Goal: Contribute content: Add original content to the website for others to see

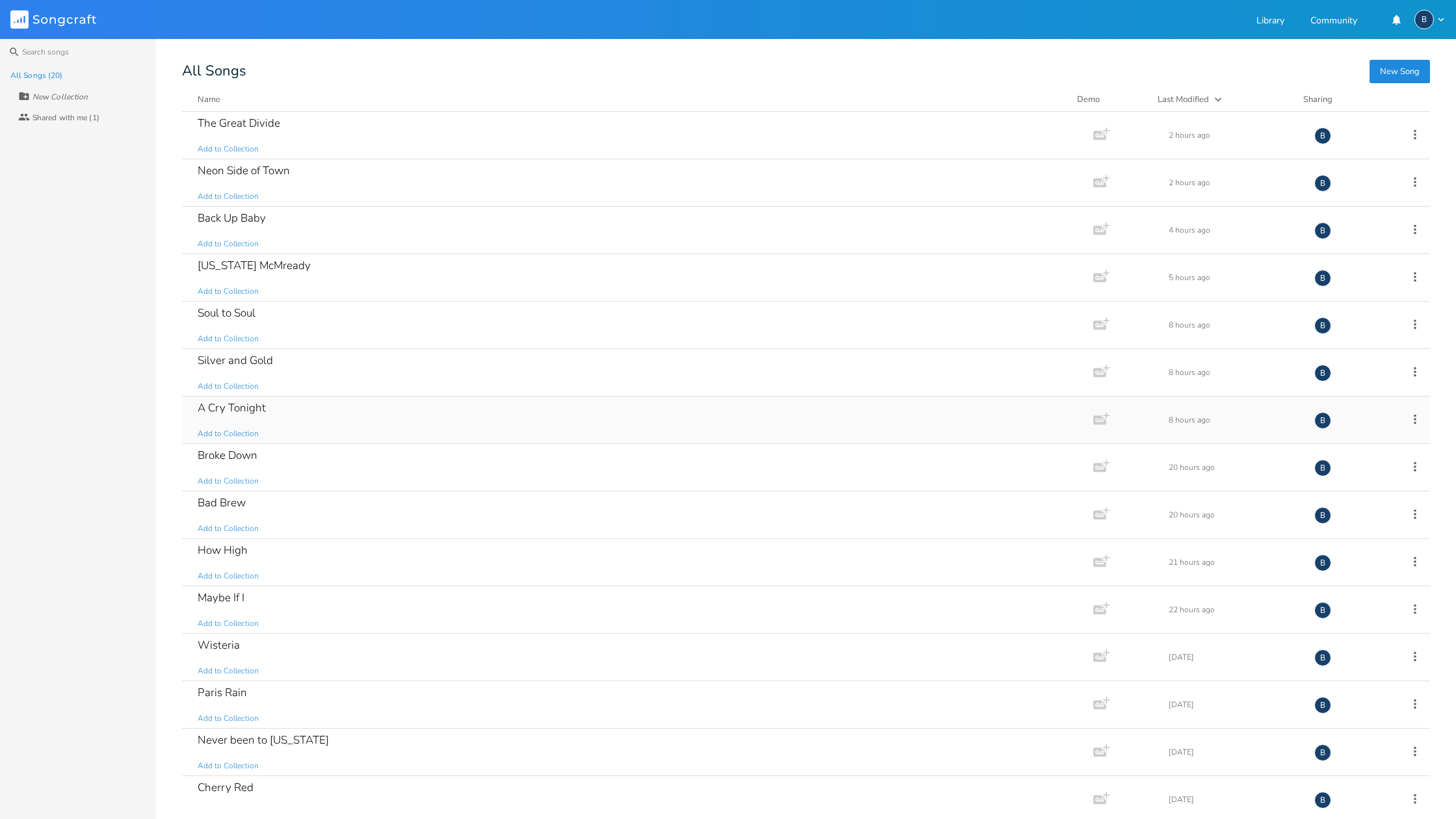
click at [245, 416] on div "A Cry Tonight Add to Collection" at bounding box center [635, 420] width 875 height 47
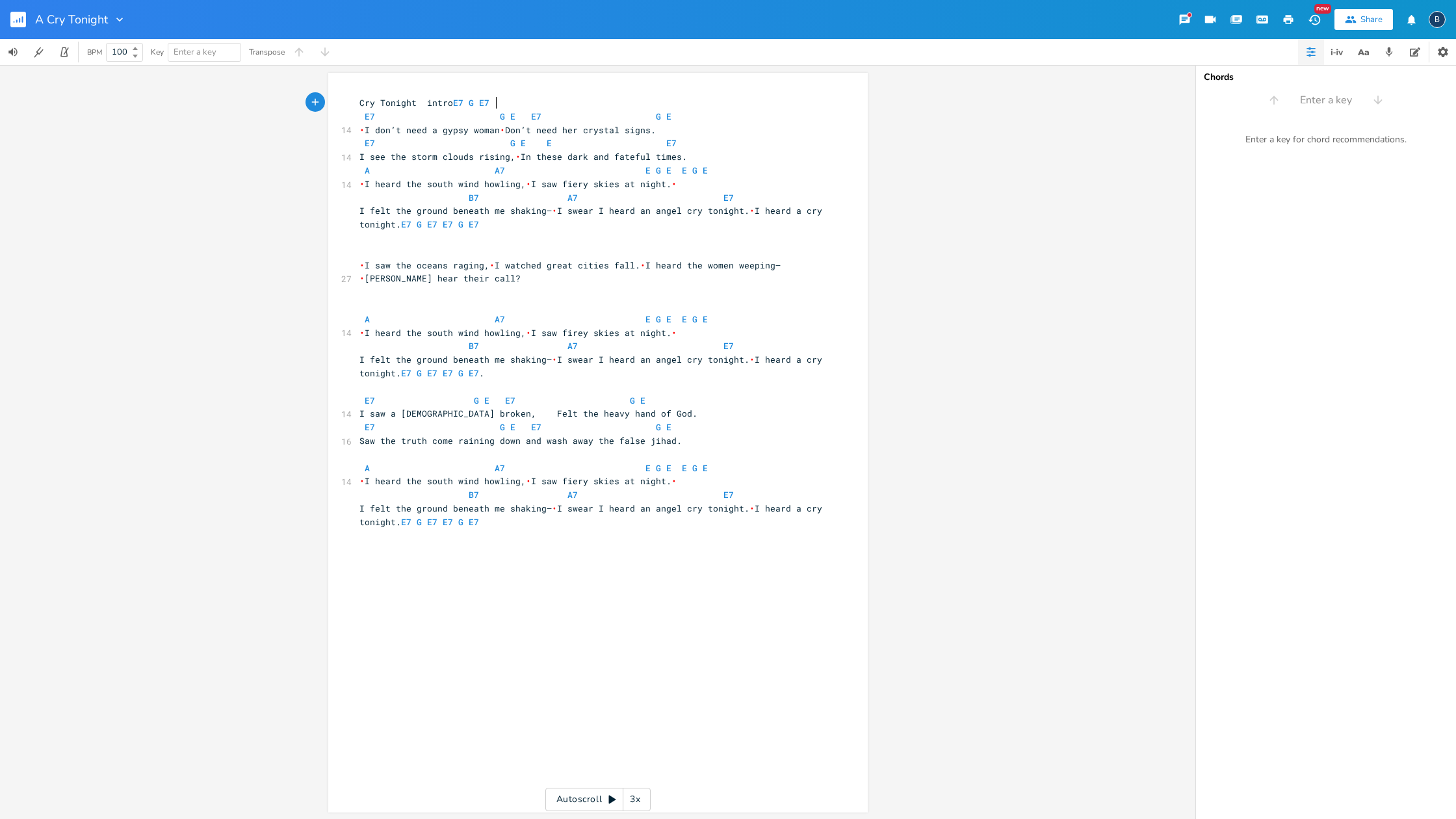
scroll to position [0, 1]
click at [633, 435] on span "Saw the truth come raining down and wash away the false jihad." at bounding box center [520, 441] width 323 height 12
click at [641, 421] on span "E7 G E E7 G E" at bounding box center [518, 427] width 317 height 12
click at [18, 22] on rect "button" at bounding box center [18, 20] width 16 height 16
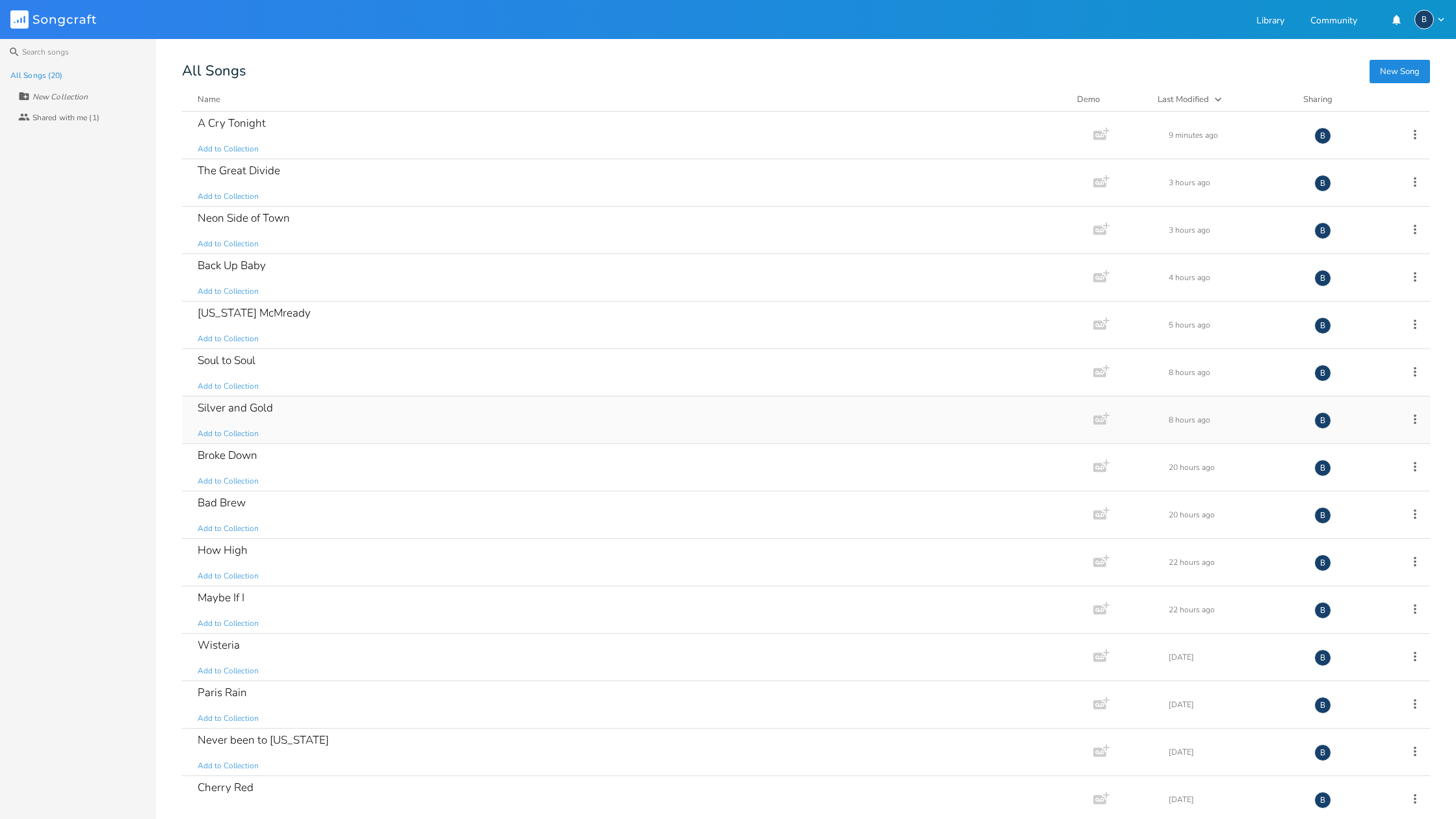
click at [236, 408] on div "Silver and Gold" at bounding box center [235, 408] width 75 height 11
click at [256, 455] on div "Broke Down" at bounding box center [227, 455] width 60 height 11
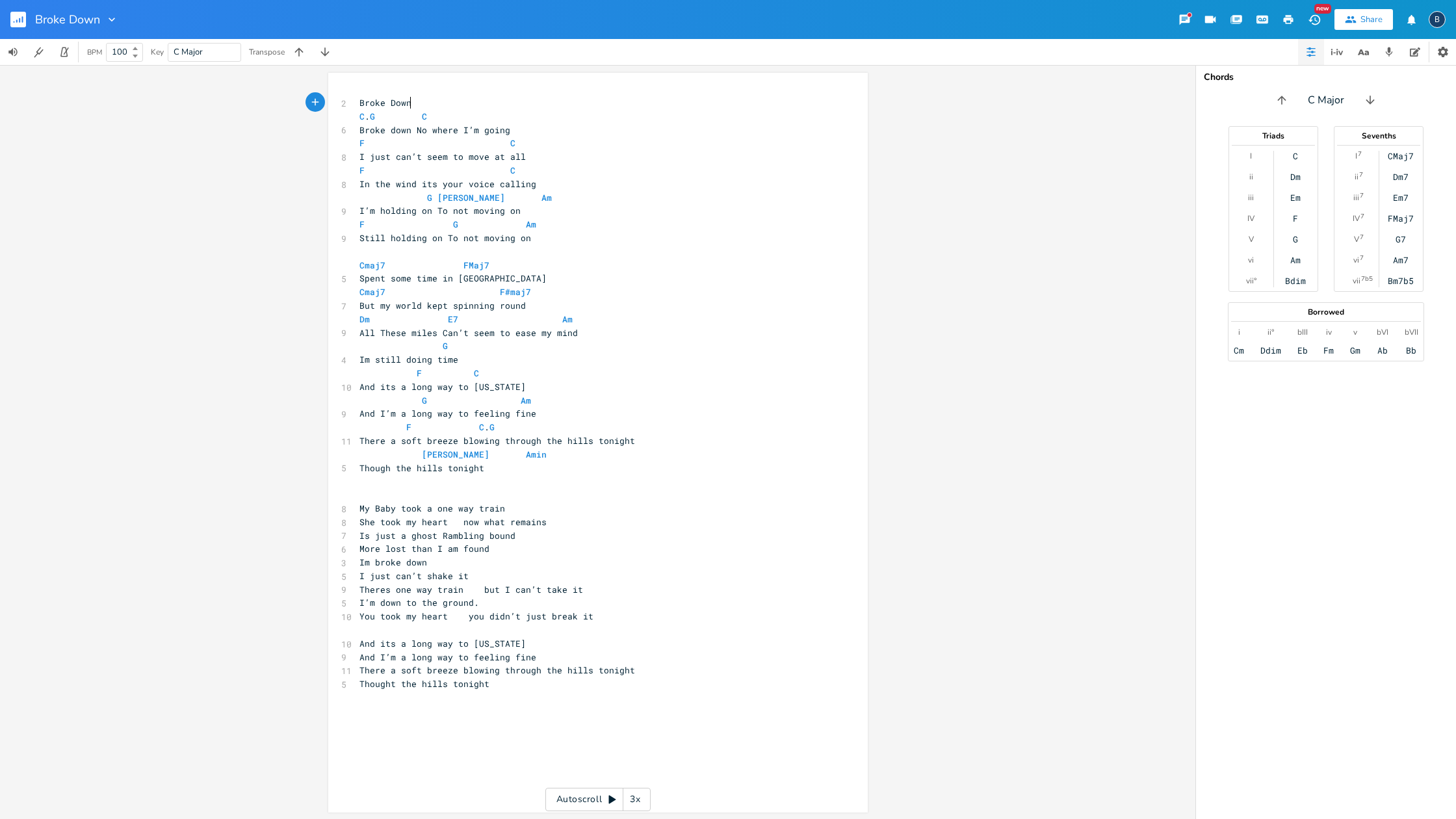
scroll to position [0, 1]
click at [24, 18] on rect "button" at bounding box center [18, 20] width 16 height 16
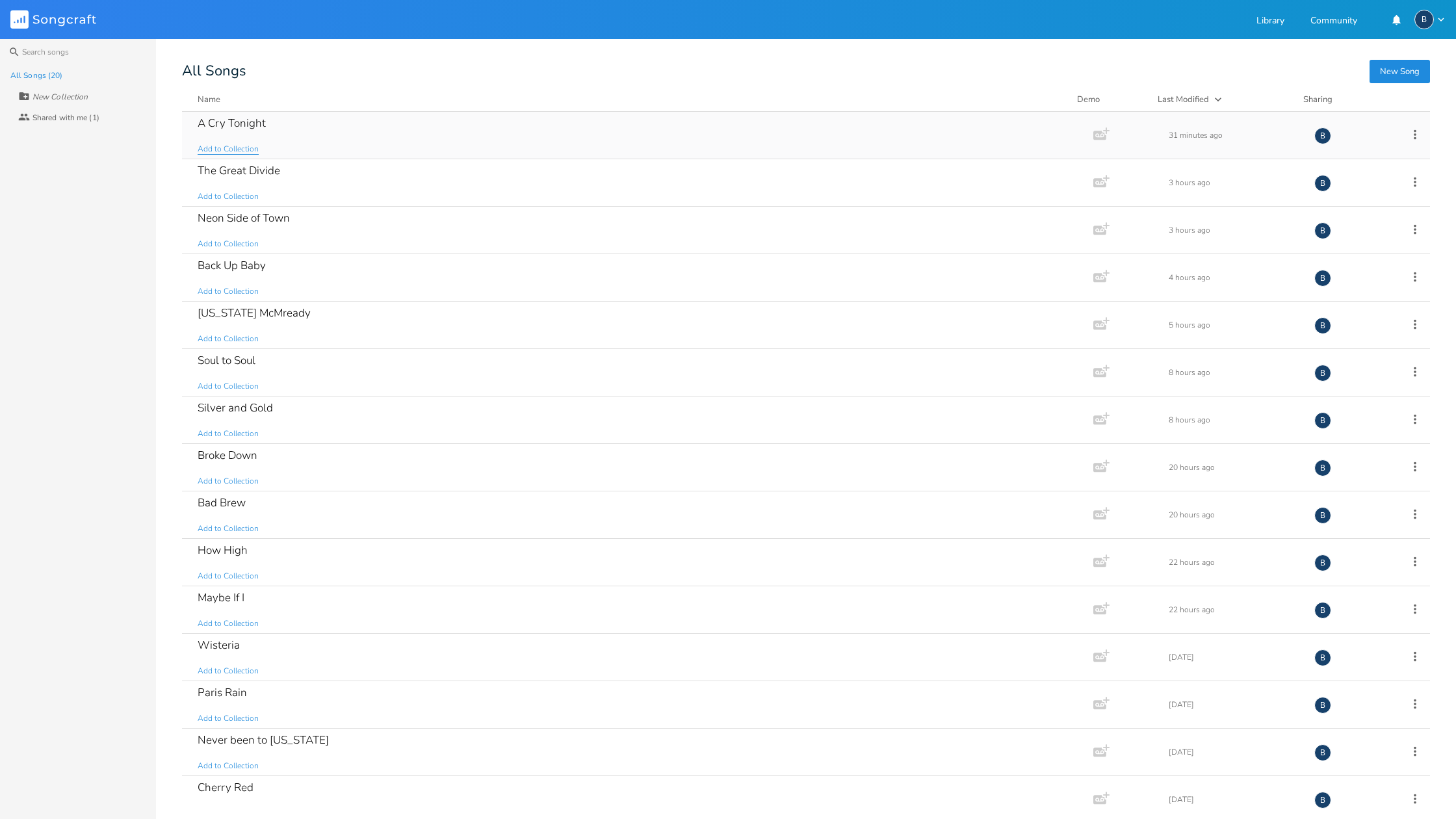
click at [232, 148] on span "Add to Collection" at bounding box center [228, 149] width 61 height 11
click at [238, 124] on div "A Cry Tonight" at bounding box center [232, 123] width 68 height 11
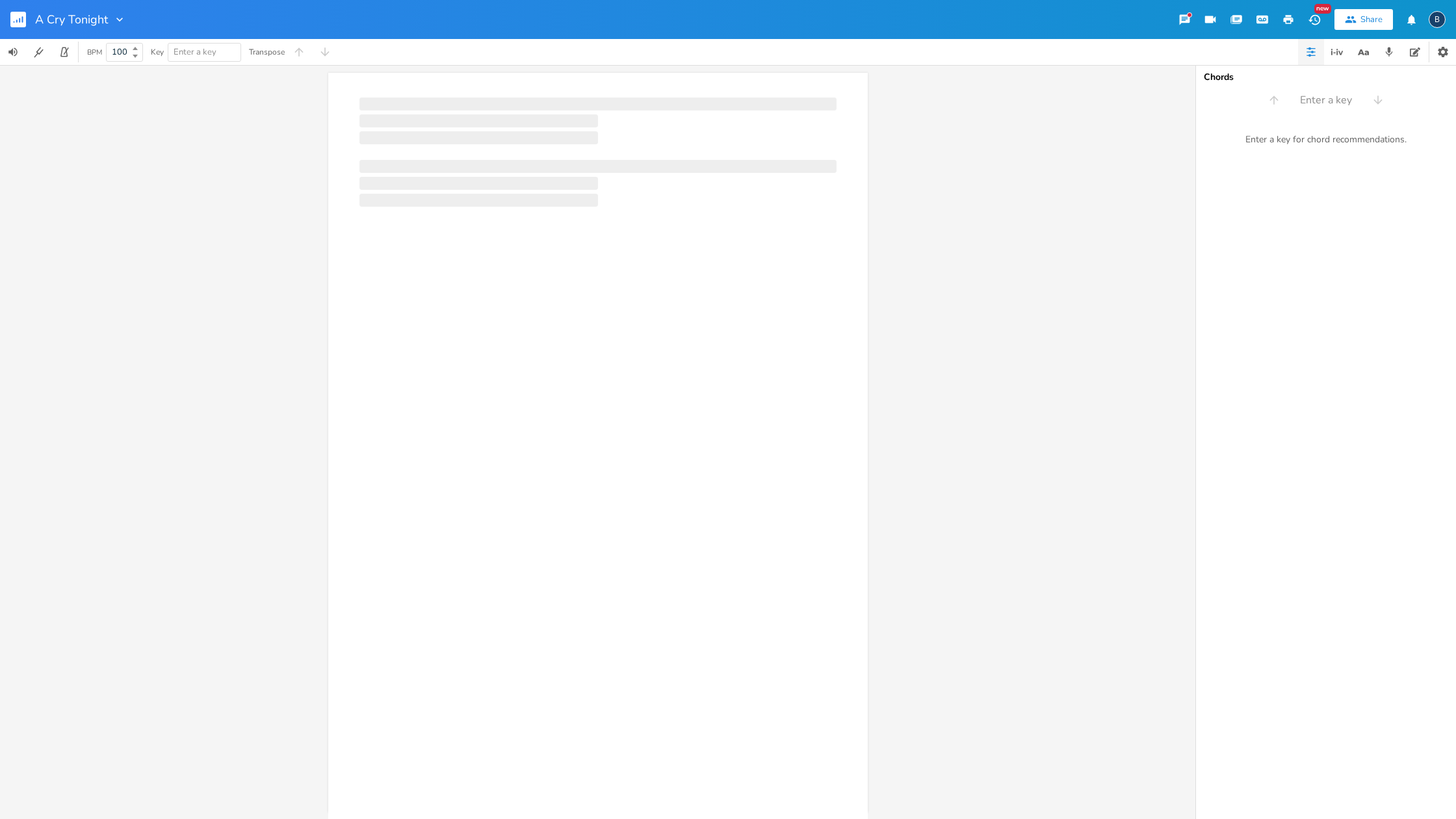
scroll to position [0, 1]
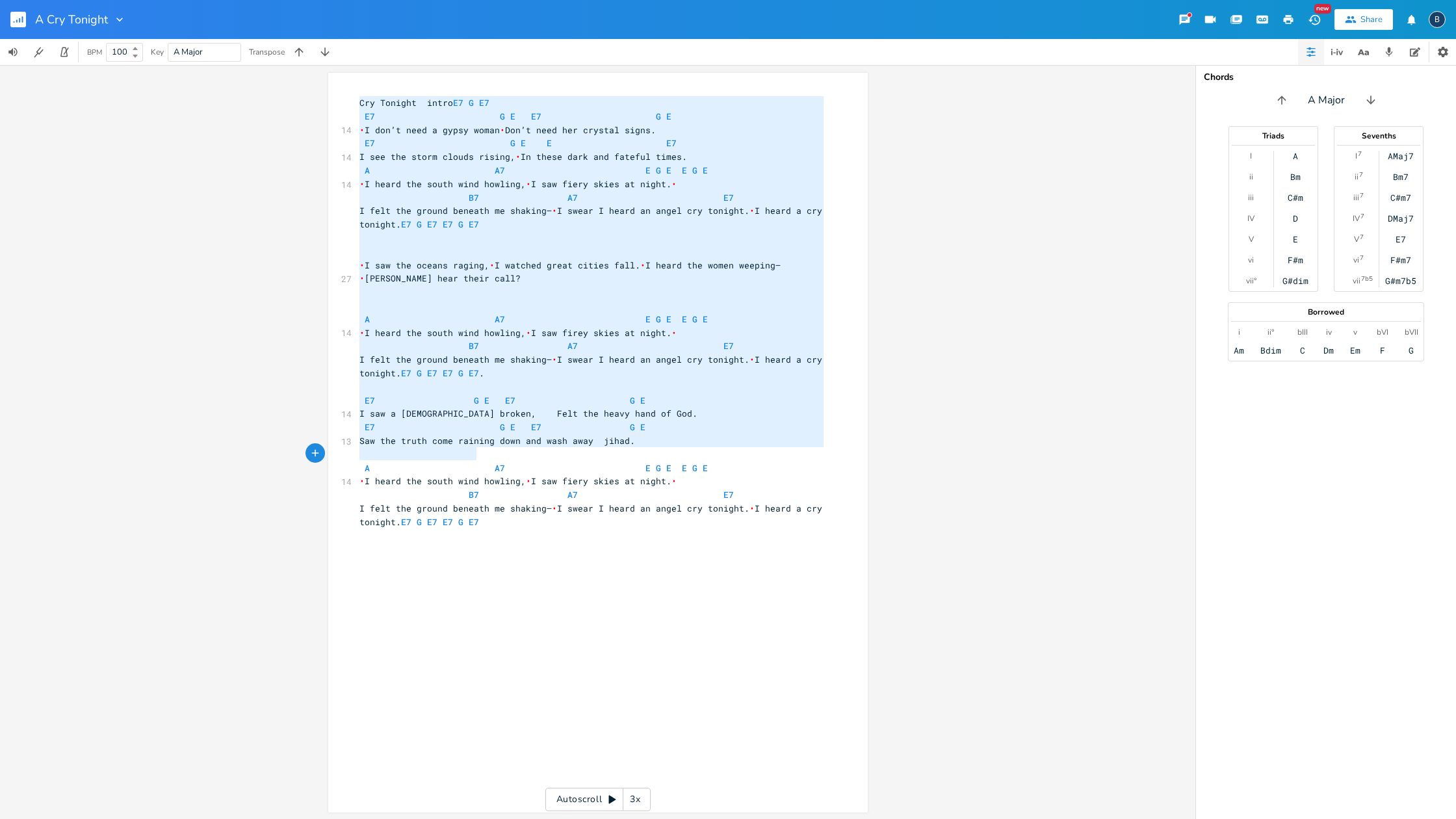
type textarea "Cry Tonight intro E7 G E7 E7 G E E7 G E I don’t need a gypsy woman  Don’t need …"
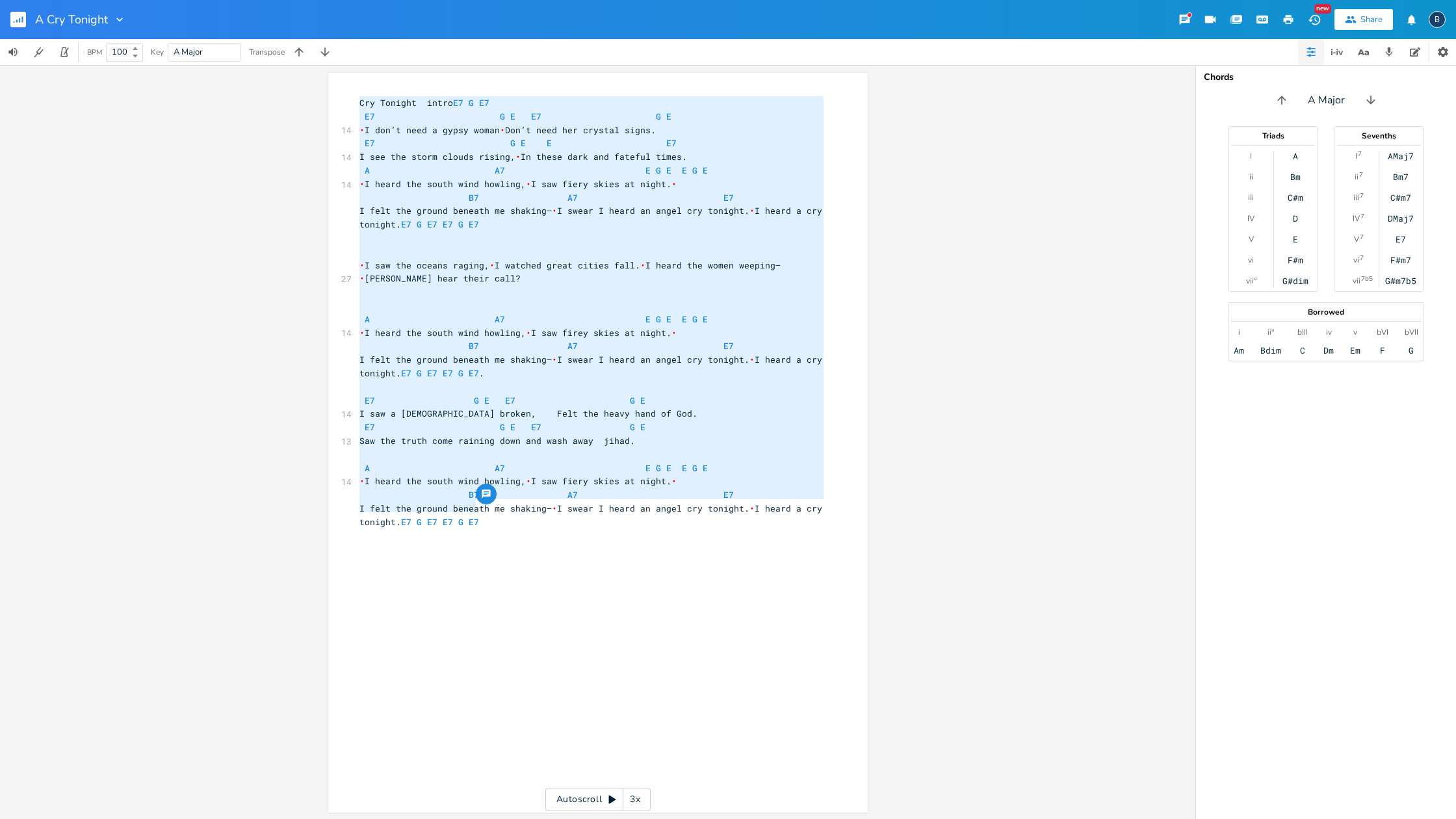
drag, startPoint x: 356, startPoint y: 94, endPoint x: 507, endPoint y: 525, distance: 456.7
click at [507, 525] on div "x Cry Tonight intro E7 G E7 E7 G E E7 G E 14 • I don’t need a gypsy woman • Don…" at bounding box center [607, 455] width 502 height 723
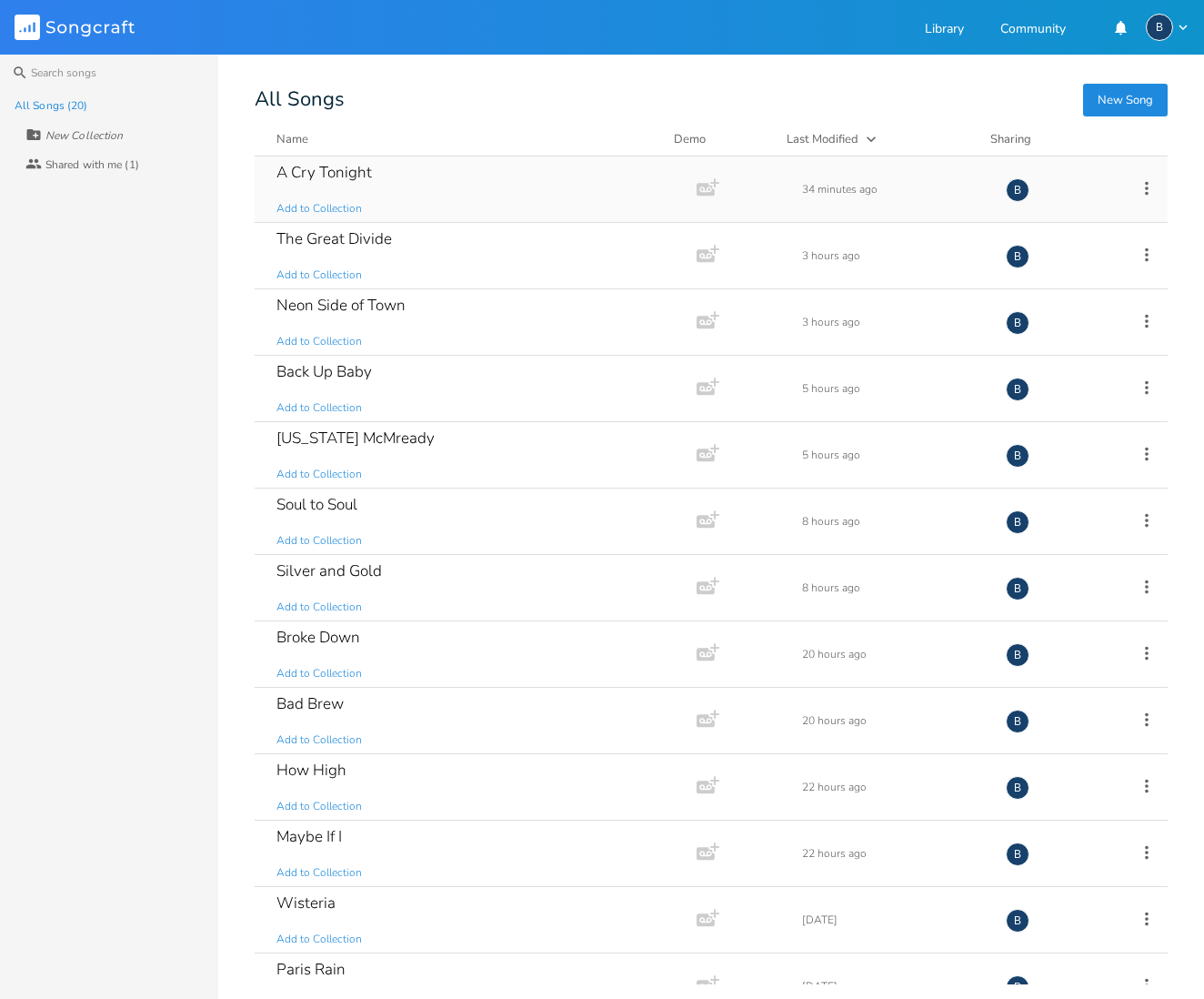
click at [365, 178] on div "A Cry Tonight" at bounding box center [324, 172] width 95 height 16
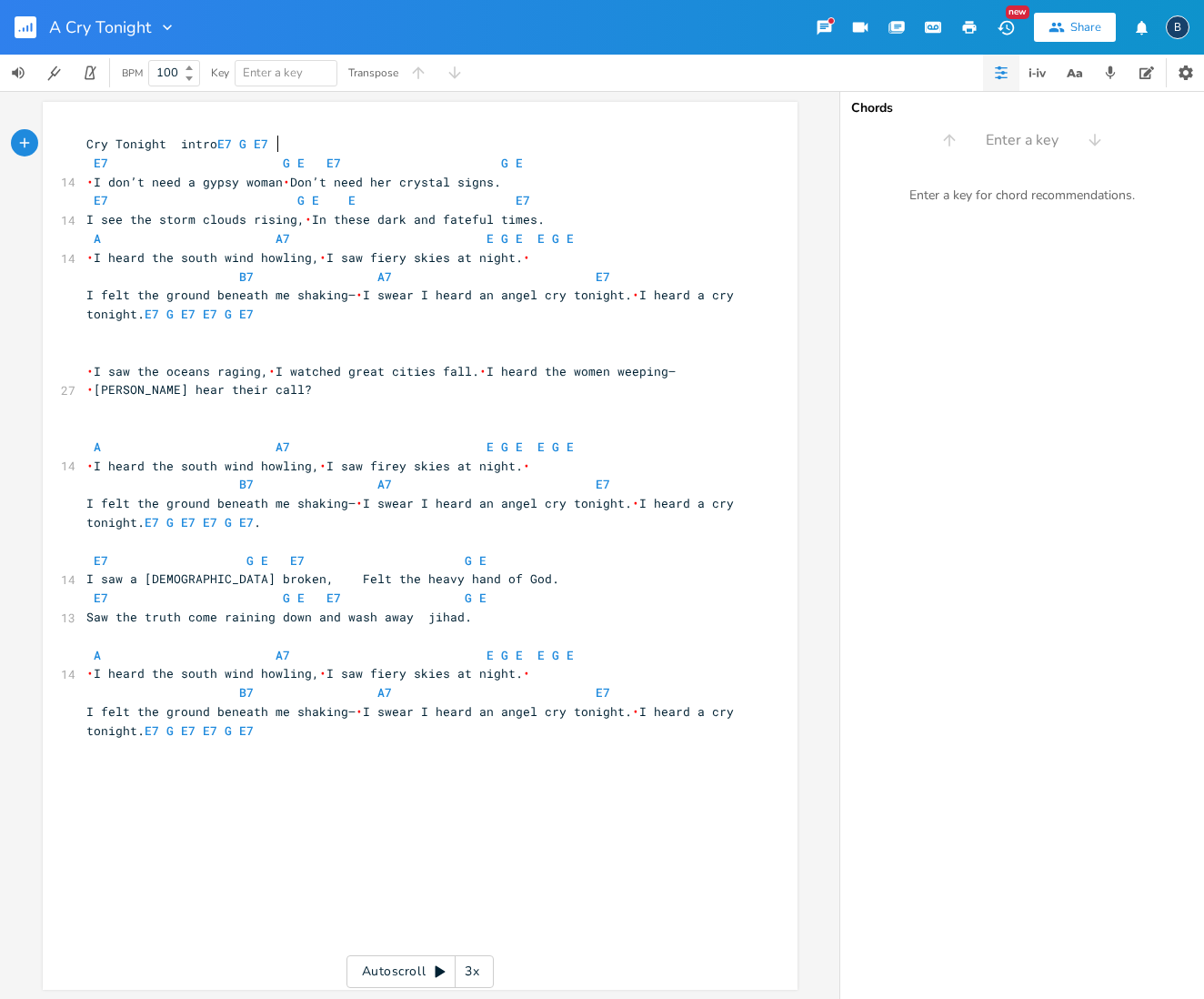
scroll to position [0, 1]
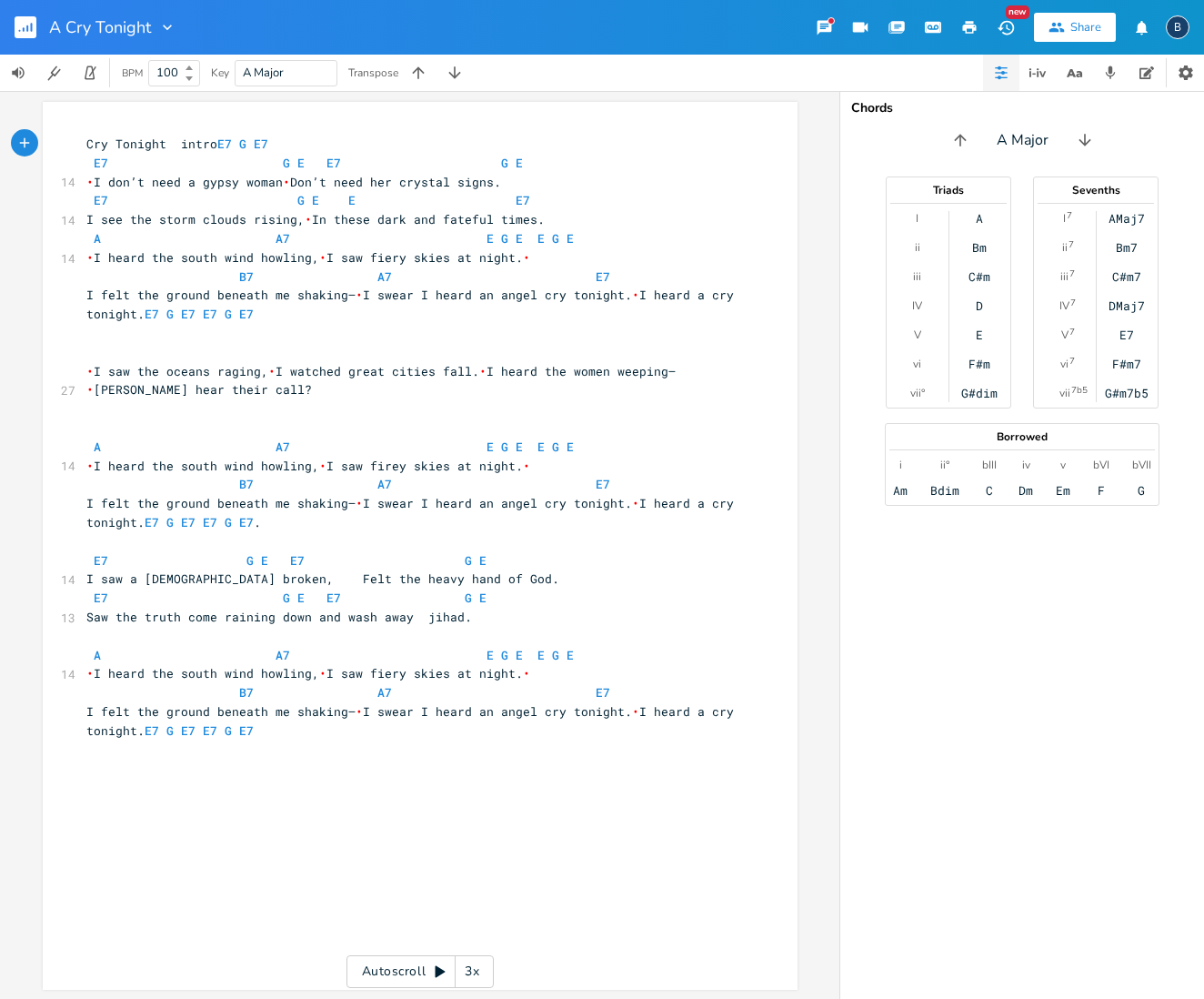
click at [166, 26] on icon "button" at bounding box center [168, 27] width 18 height 18
click at [177, 49] on span "Edit Rename" at bounding box center [186, 52] width 58 height 13
click at [153, 22] on div at bounding box center [164, 27] width 26 height 18
click at [165, 27] on icon "button" at bounding box center [168, 27] width 9 height 5
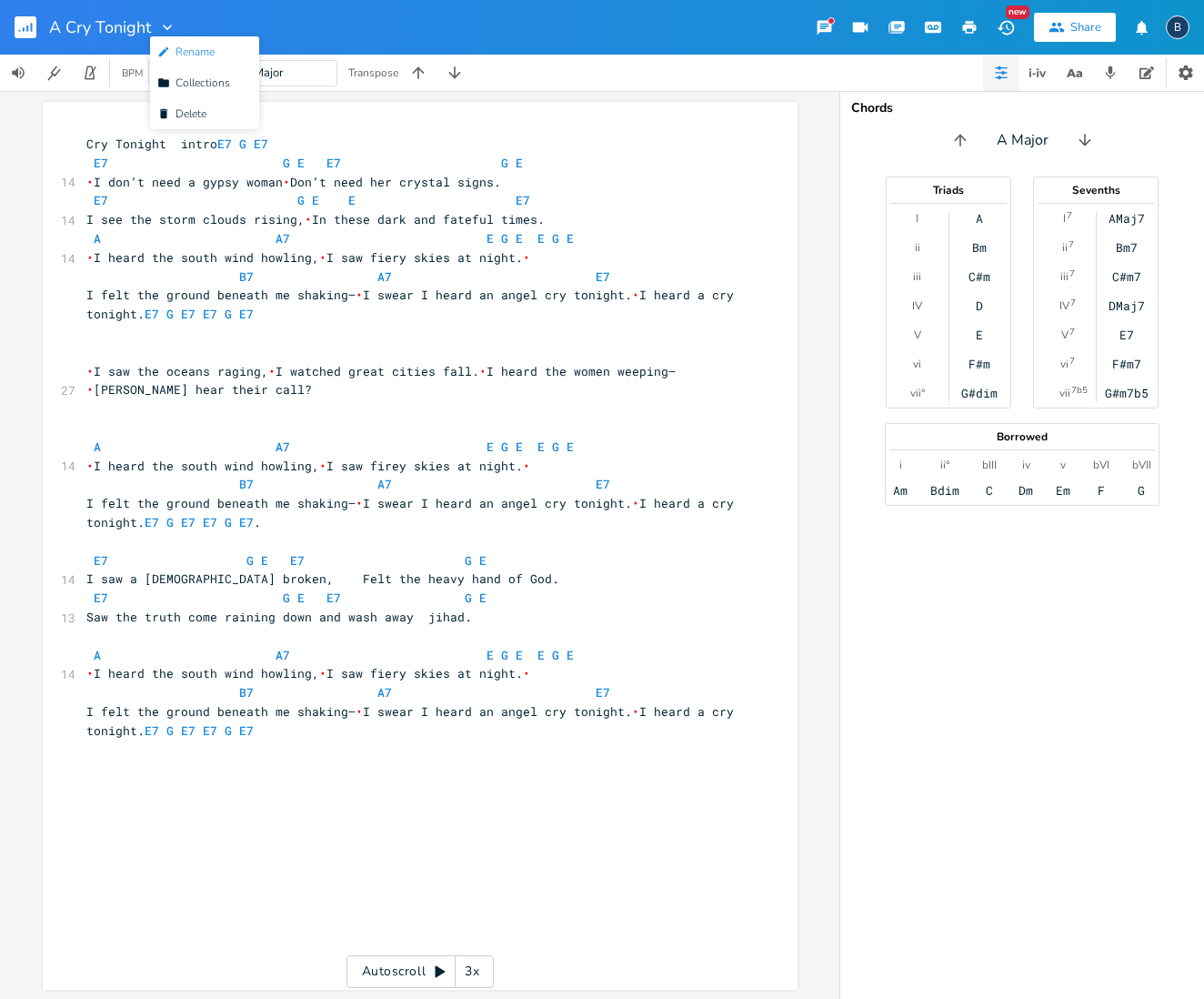
click at [168, 45] on li "Edit Rename" at bounding box center [204, 52] width 109 height 31
type input "Angel Cry Tonight"
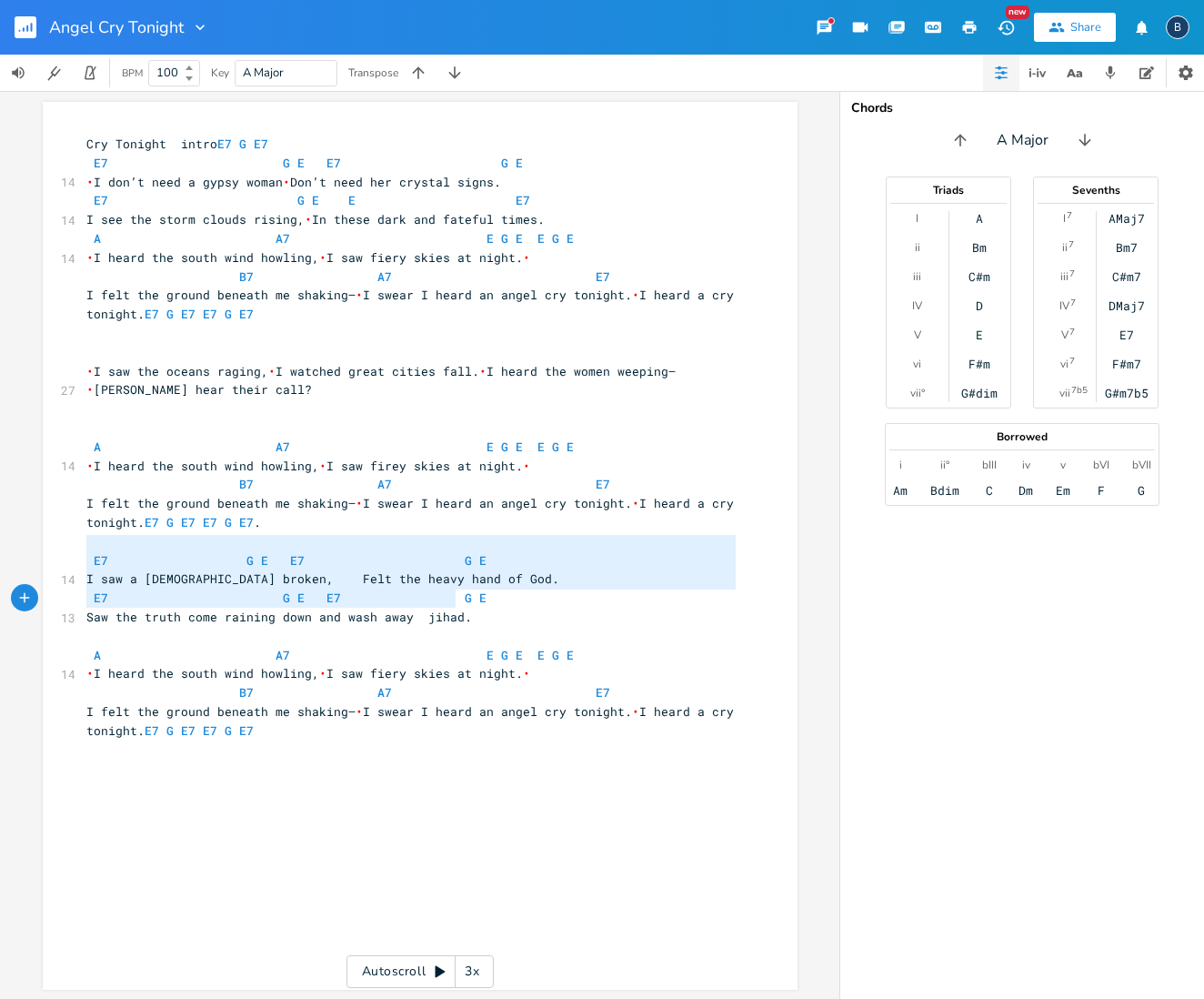
type textarea "E7 G E E7 G E I saw a [DEMOGRAPHIC_DATA] broken, Felt the heavy hand of [DEMOGR…"
drag, startPoint x: 82, startPoint y: 544, endPoint x: 472, endPoint y: 610, distance: 395.5
click at [472, 610] on div "Cry Tonight intro E7 G E7 E7 G E E7 G E 14 • I don’t need a gypsy woman • Don’t…" at bounding box center [410, 438] width 656 height 606
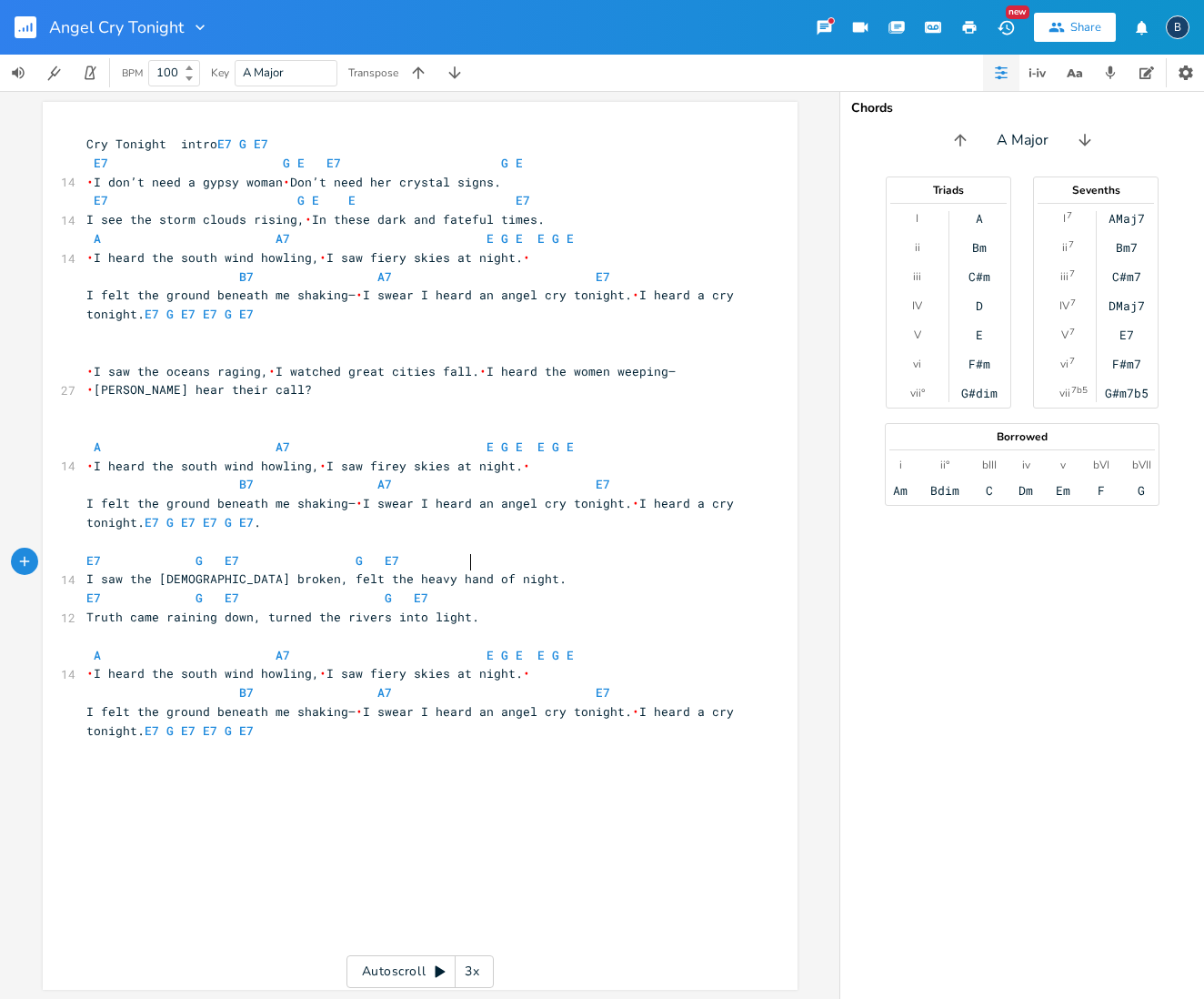
click at [462, 570] on span "I saw the [DEMOGRAPHIC_DATA] broken, felt the heavy hand of night." at bounding box center [326, 579] width 481 height 16
type textarea "tonight"
click at [88, 609] on span "Truth came raining down, turned the rivers into light." at bounding box center [282, 617] width 393 height 16
click at [266, 570] on span "I saw the [DEMOGRAPHIC_DATA] broken, felt the heavy hand tonight." at bounding box center [322, 579] width 473 height 16
type textarea "felt the heavy hand tonight."
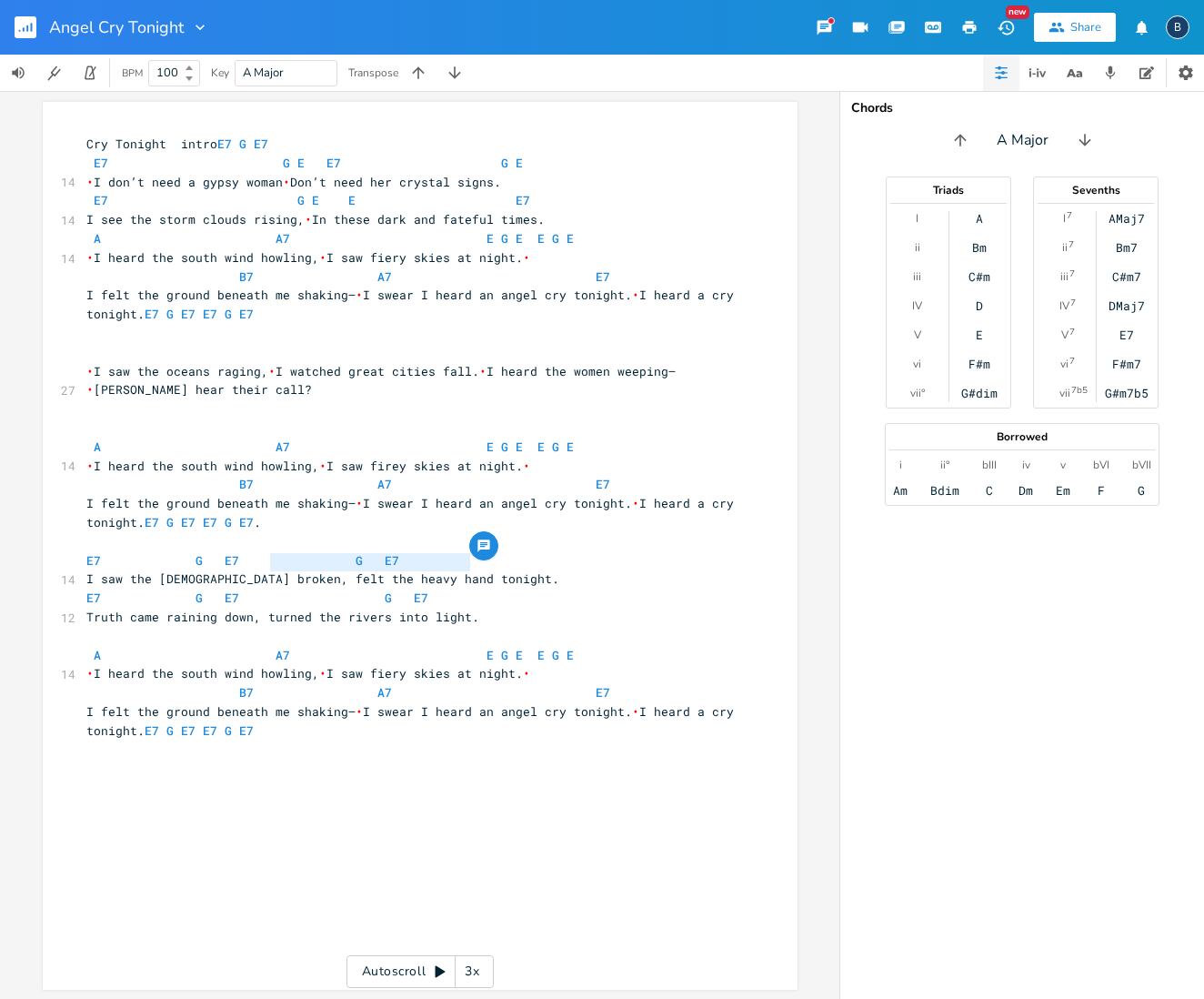
drag, startPoint x: 266, startPoint y: 560, endPoint x: 463, endPoint y: 566, distance: 197.1
click at [463, 570] on span "I saw the [DEMOGRAPHIC_DATA] broken, felt the heavy hand tonight." at bounding box center [322, 579] width 473 height 16
click at [627, 570] on pre "I saw the [DEMOGRAPHIC_DATA] broken, felt the heavy hand tonight." at bounding box center [410, 579] width 656 height 19
type textarea "felt the heavy hand tonight"
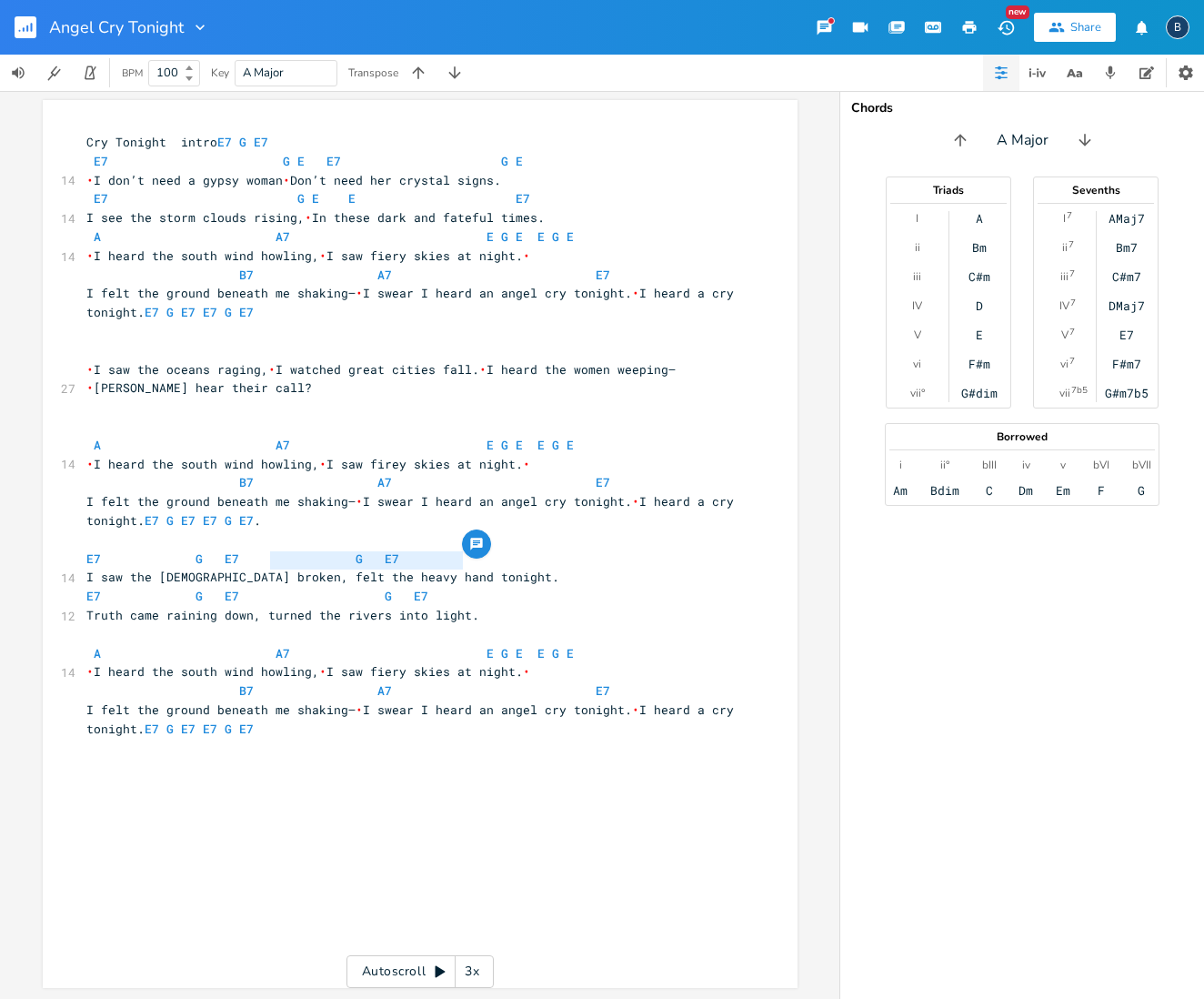
drag, startPoint x: 457, startPoint y: 556, endPoint x: 266, endPoint y: 555, distance: 191.0
click at [266, 569] on span "I saw the [DEMOGRAPHIC_DATA] broken, felt the heavy hand tonight." at bounding box center [322, 577] width 473 height 16
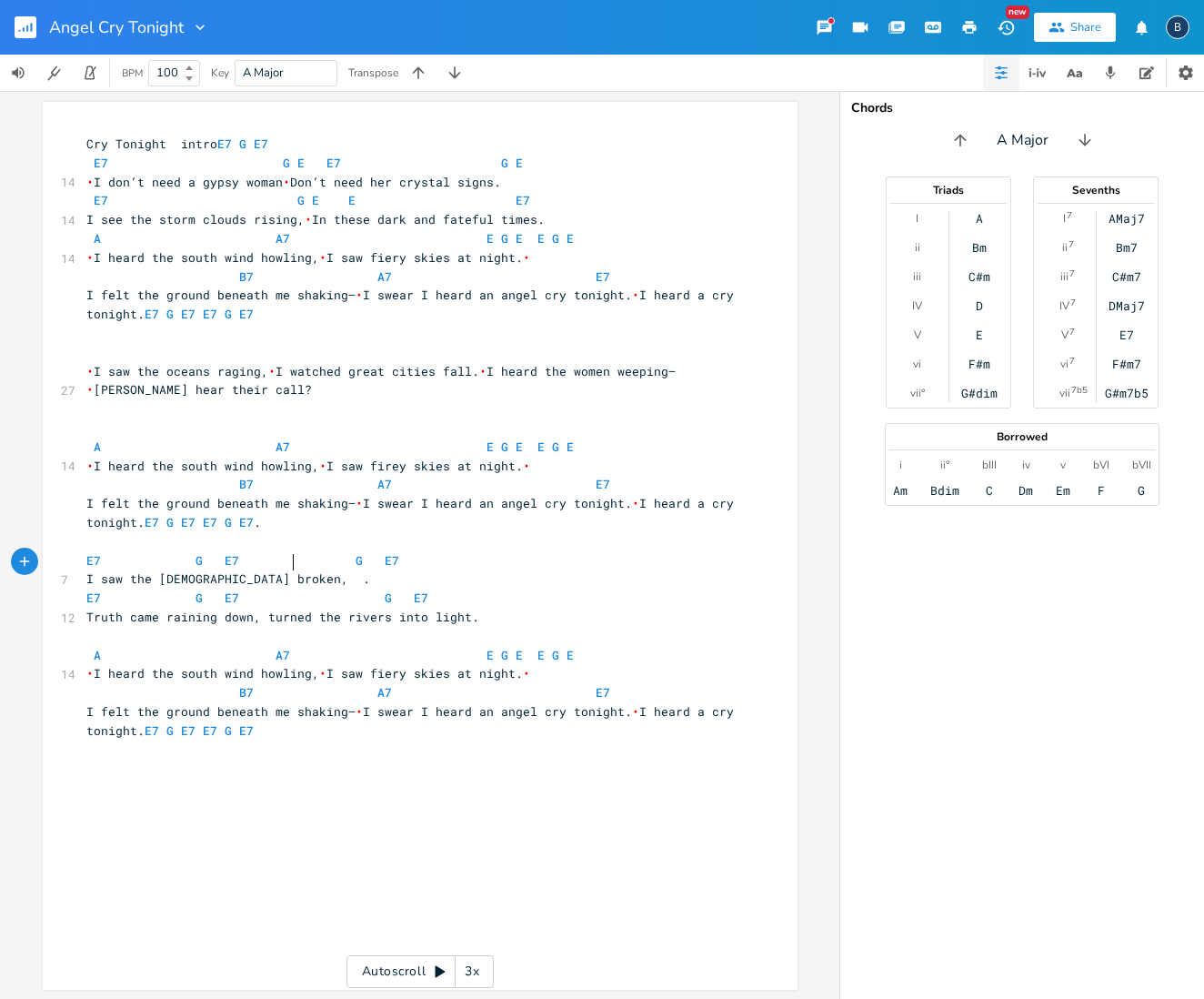
click at [283, 570] on span "I saw the [DEMOGRAPHIC_DATA] broken, ." at bounding box center [228, 579] width 284 height 16
type textarea "I saw the devil taking fk"
type textarea "light"
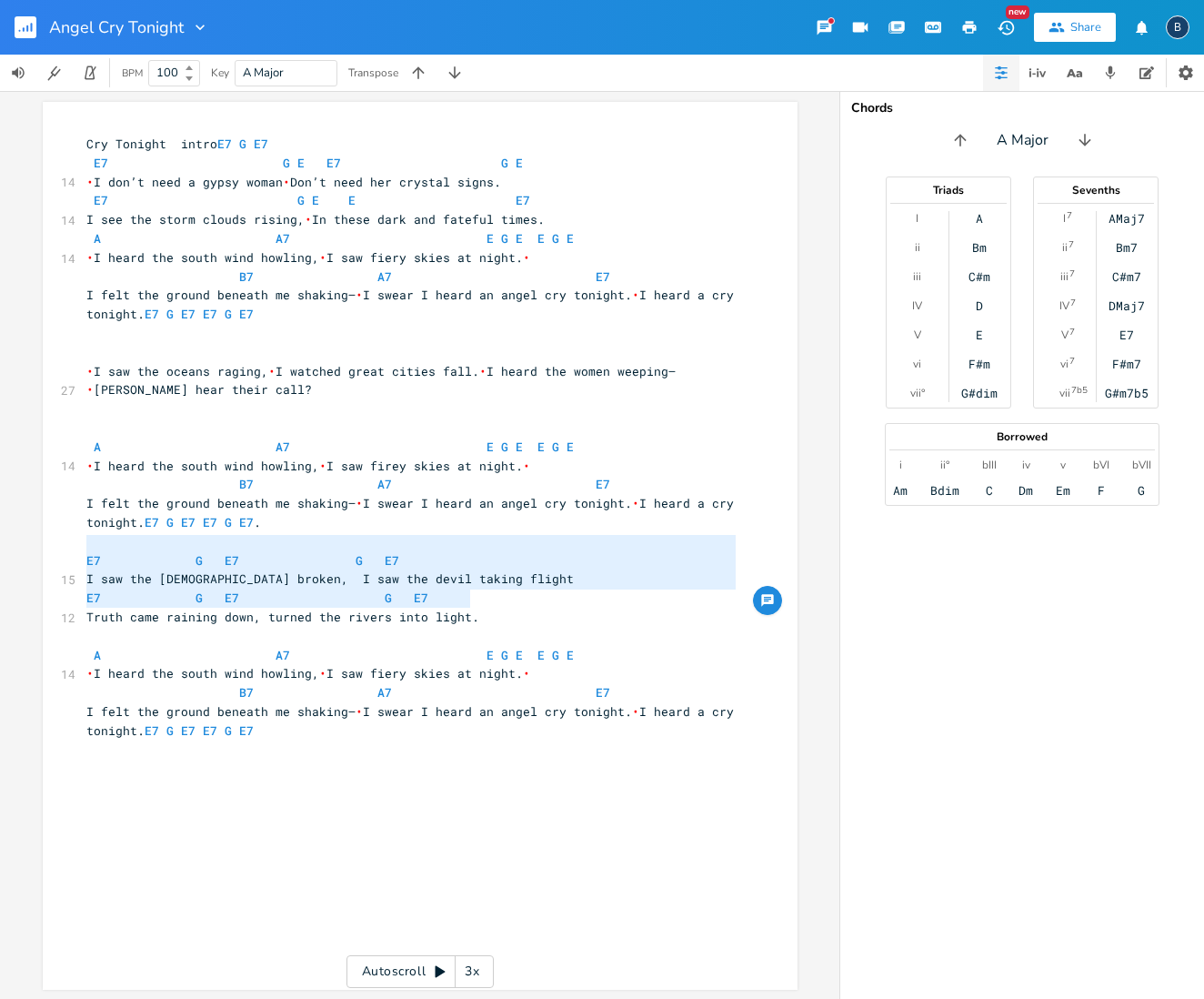
type textarea "E7 G E7 G E7 I saw the [DEMOGRAPHIC_DATA] broken, I saw the devil taking flight…"
drag, startPoint x: 78, startPoint y: 538, endPoint x: 473, endPoint y: 603, distance: 400.3
click at [473, 603] on div "Cry Tonight intro E7 G E7 E7 G E E7 G E 14 • I don’t need a gypsy woman • Don’t…" at bounding box center [410, 438] width 656 height 606
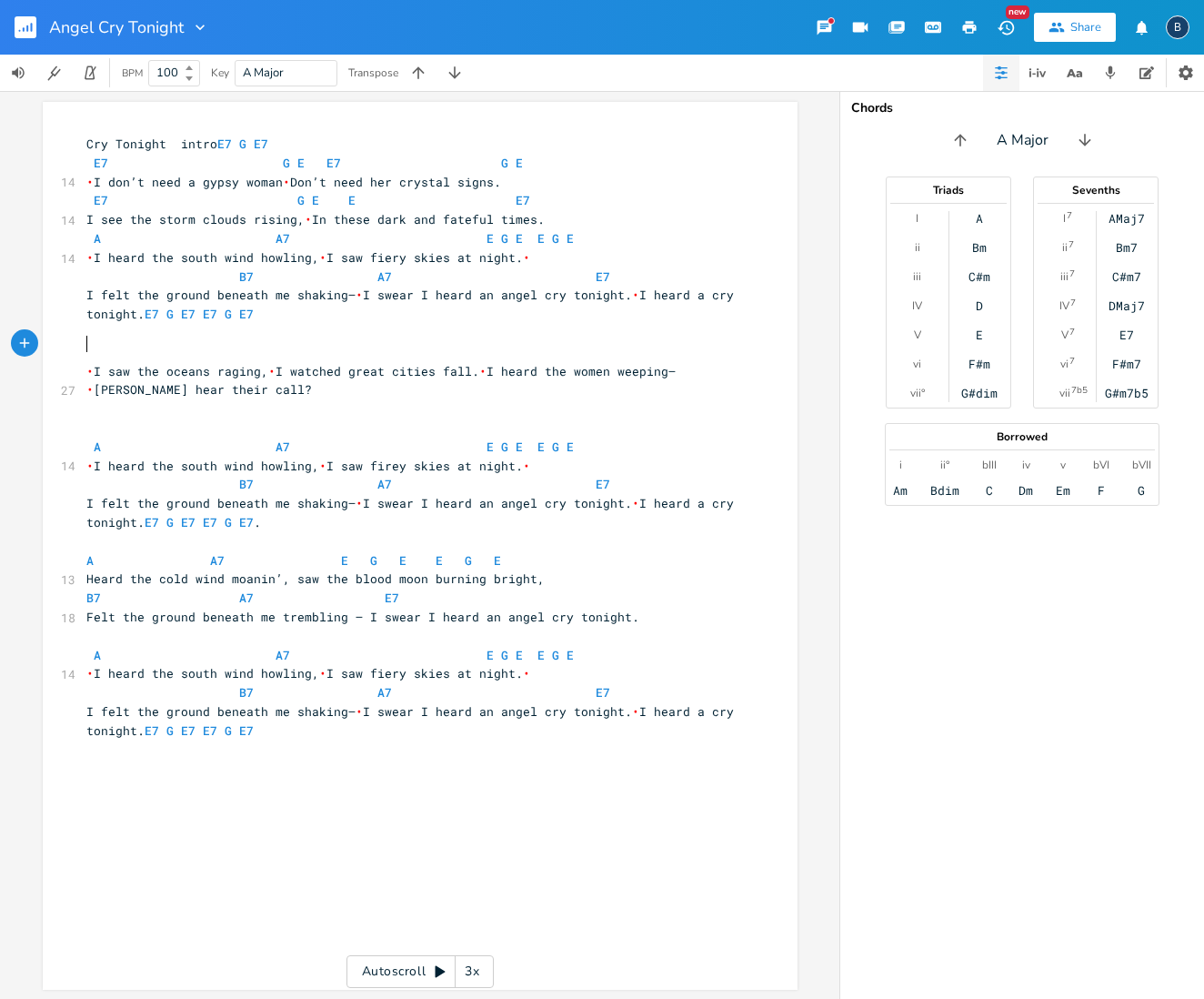
click at [105, 343] on pre "​" at bounding box center [410, 353] width 656 height 19
type textarea "E7 G E E7 Ge E7"
click at [421, 344] on span "E7 G E E7 Ge E7" at bounding box center [254, 353] width 335 height 16
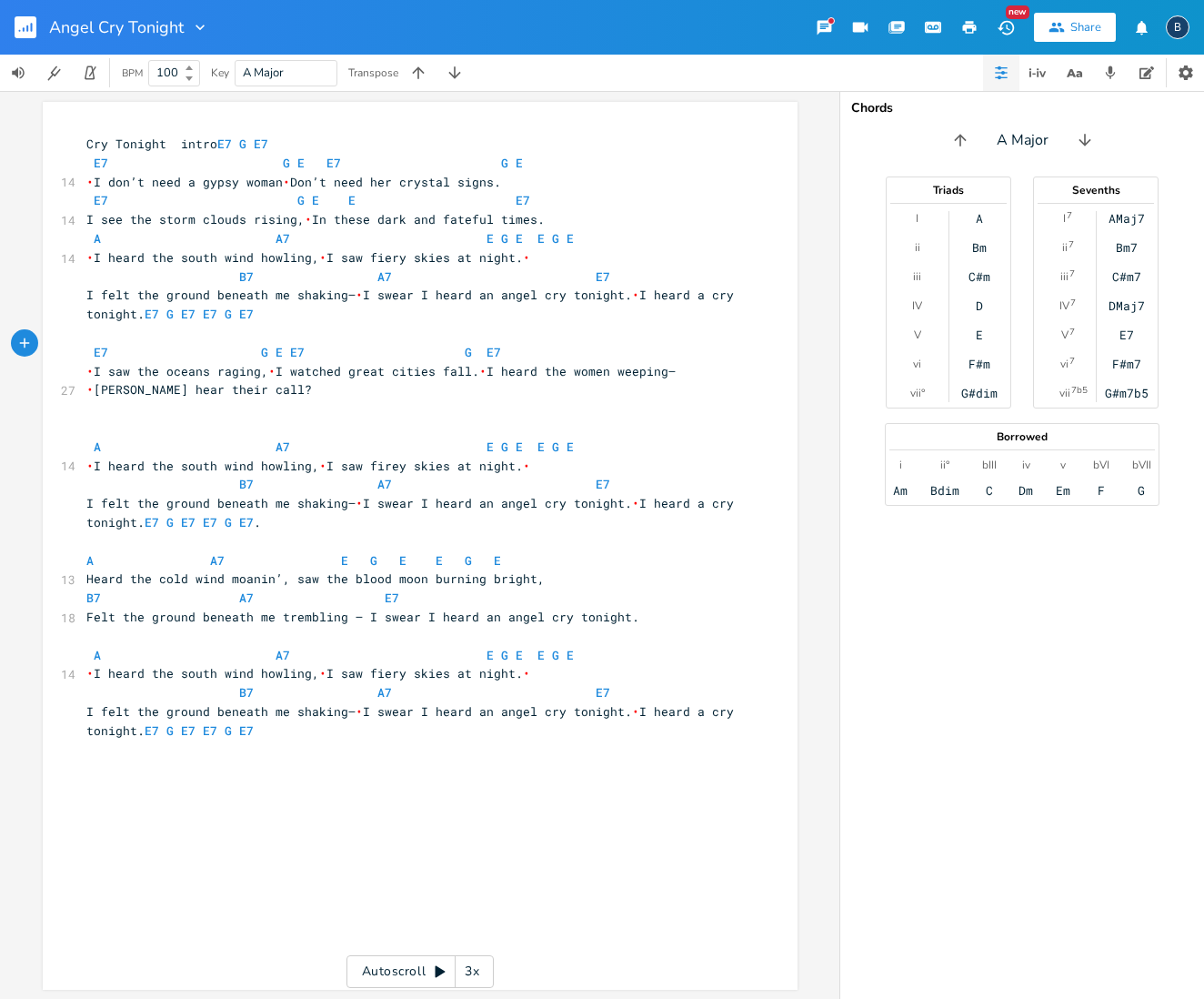
type textarea "E"
click at [610, 326] on pre "​" at bounding box center [410, 333] width 656 height 19
click at [667, 346] on pre "E7 G E E7 G E E7" at bounding box center [410, 353] width 656 height 19
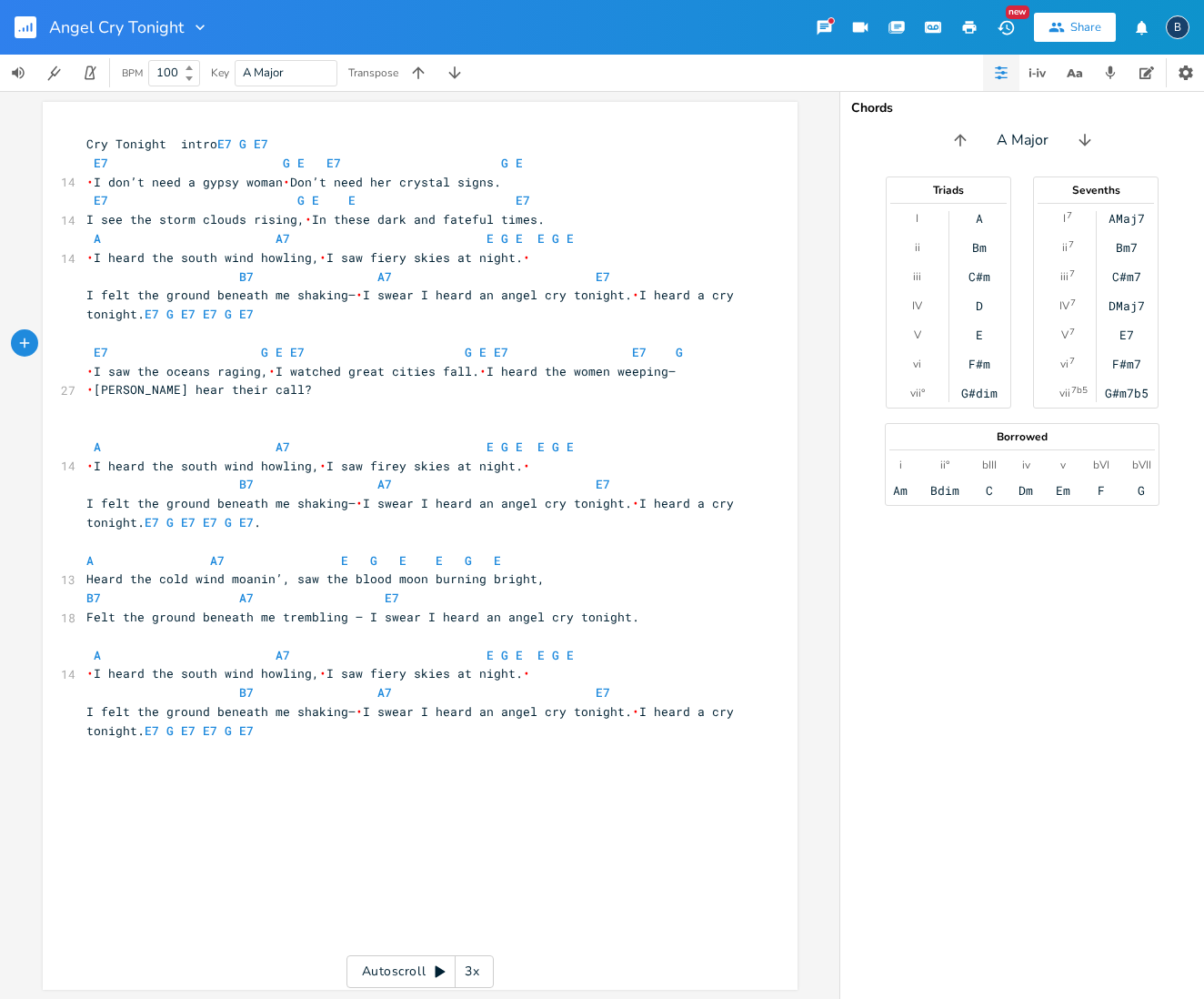
type textarea "E7 G E"
click at [726, 343] on pre "E7 G E E7 G E E7 E7 G E" at bounding box center [410, 353] width 656 height 19
click at [461, 399] on pre "​" at bounding box center [410, 408] width 656 height 19
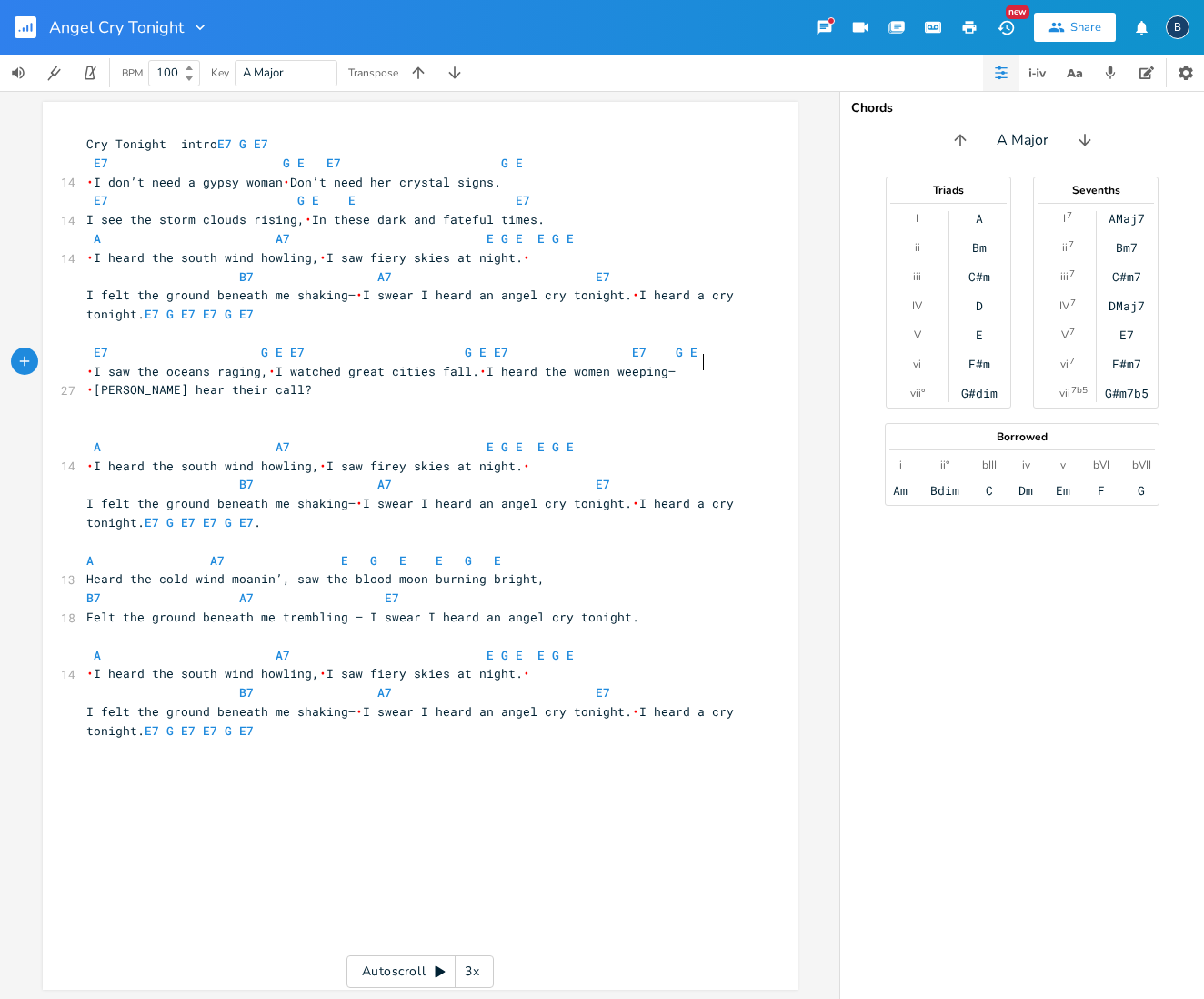
click at [710, 364] on pre "• I saw the oceans raging, • I watched great cities fall. • I heard the women w…" at bounding box center [410, 381] width 656 height 38
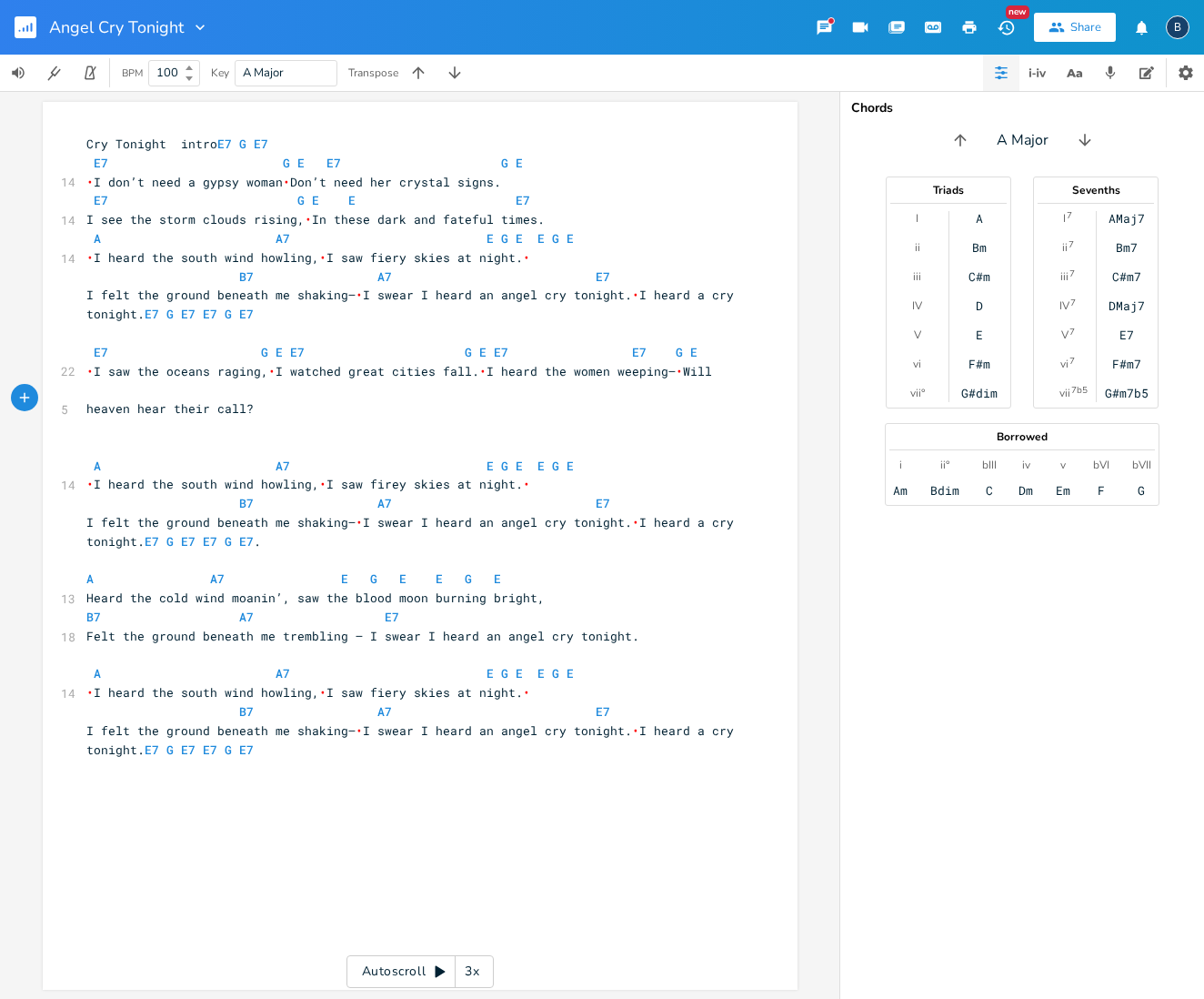
scroll to position [0, 0]
click at [100, 379] on pre at bounding box center [410, 387] width 656 height 19
type textarea "E7"
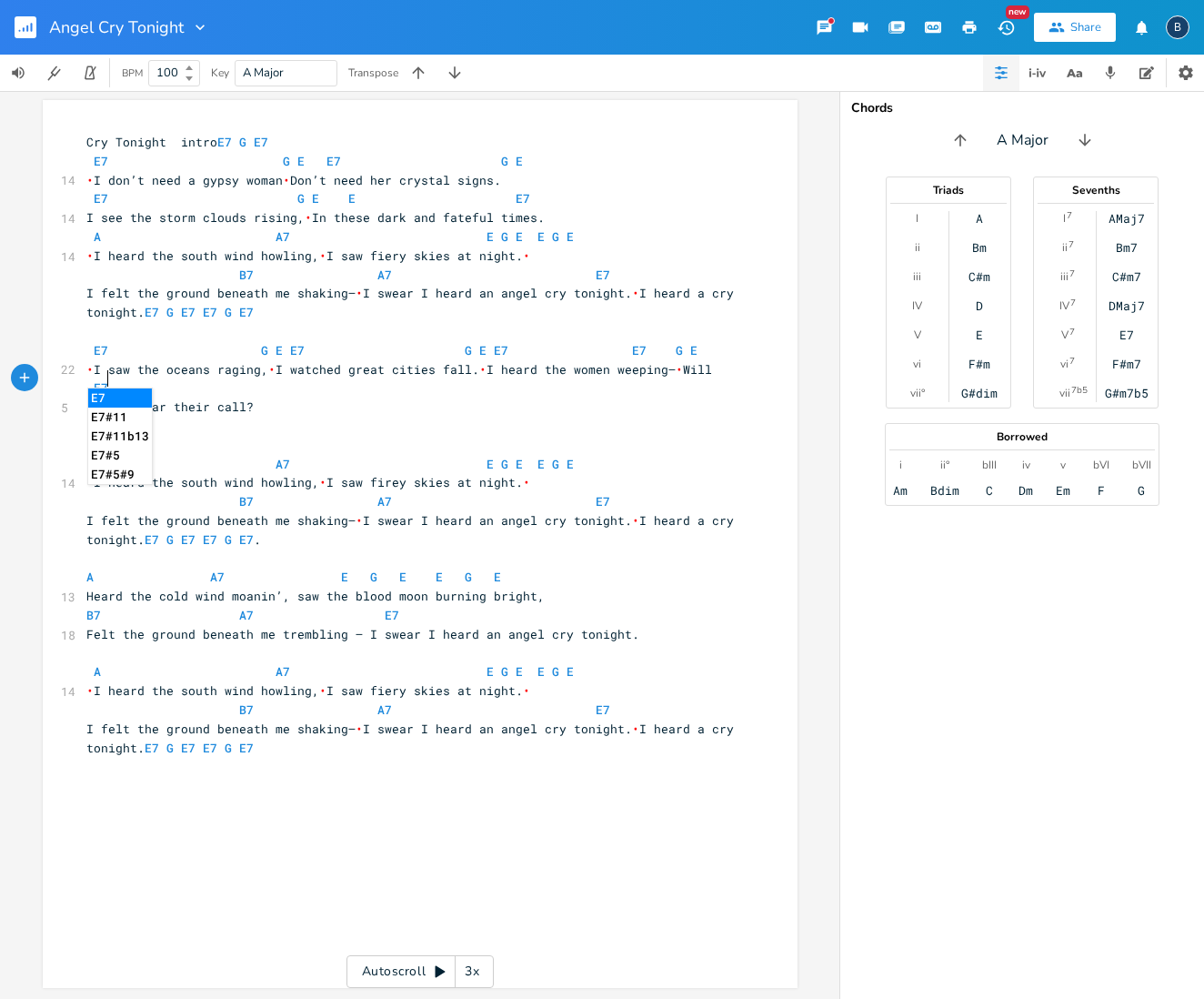
click at [734, 408] on div "x Cry Tonight intro E7 G E7 E7 G E E7 G E 14 • I don’t need a gypsy woman • Don…" at bounding box center [433, 444] width 702 height 631
click at [86, 474] on span "•" at bounding box center [90, 483] width 7 height 16
click at [86, 456] on span "A A7 E G E E G" at bounding box center [326, 464] width 481 height 16
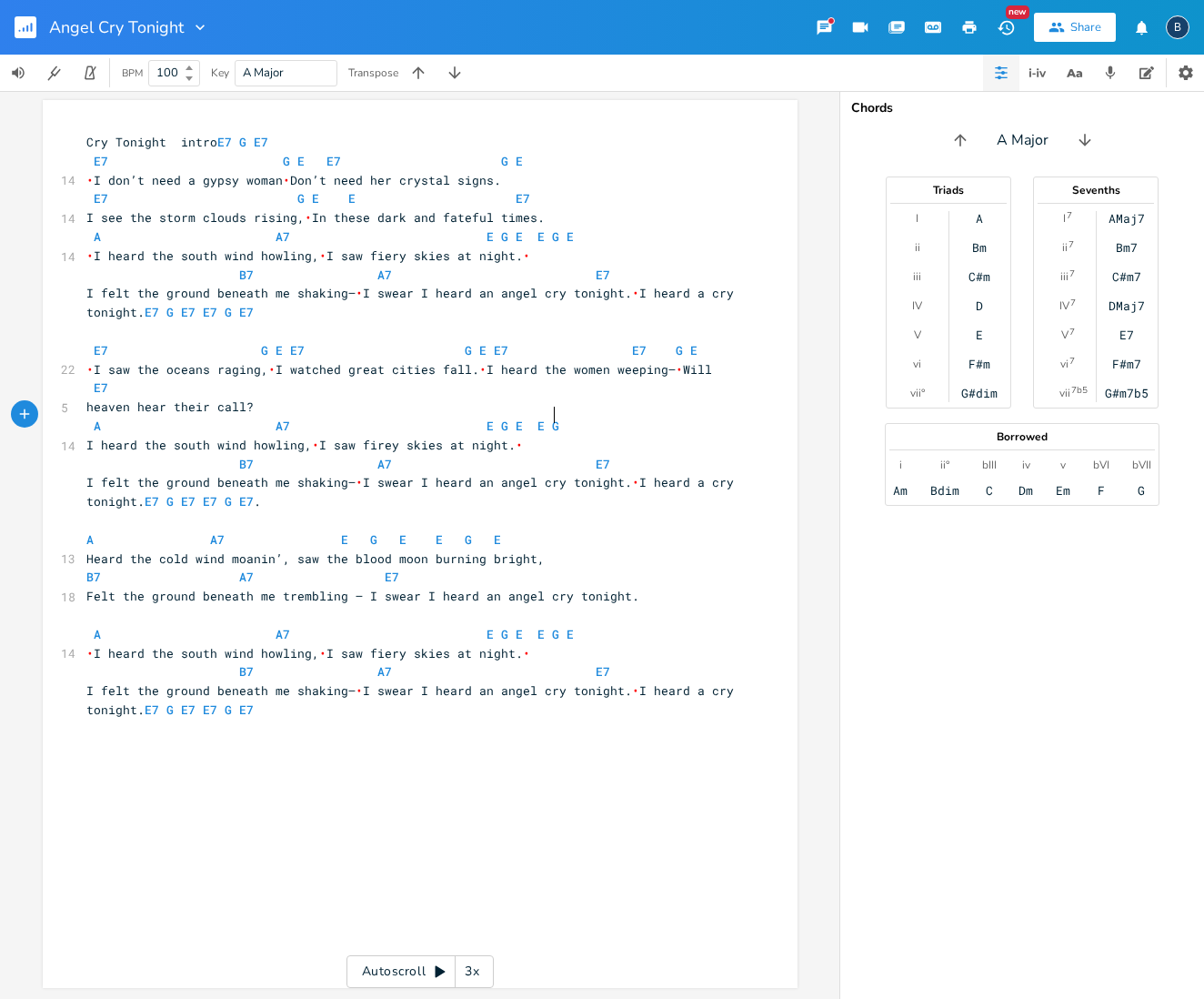
scroll to position [0, 1]
click at [550, 418] on pre "A A7 E G E E G" at bounding box center [410, 426] width 656 height 19
type textarea "E"
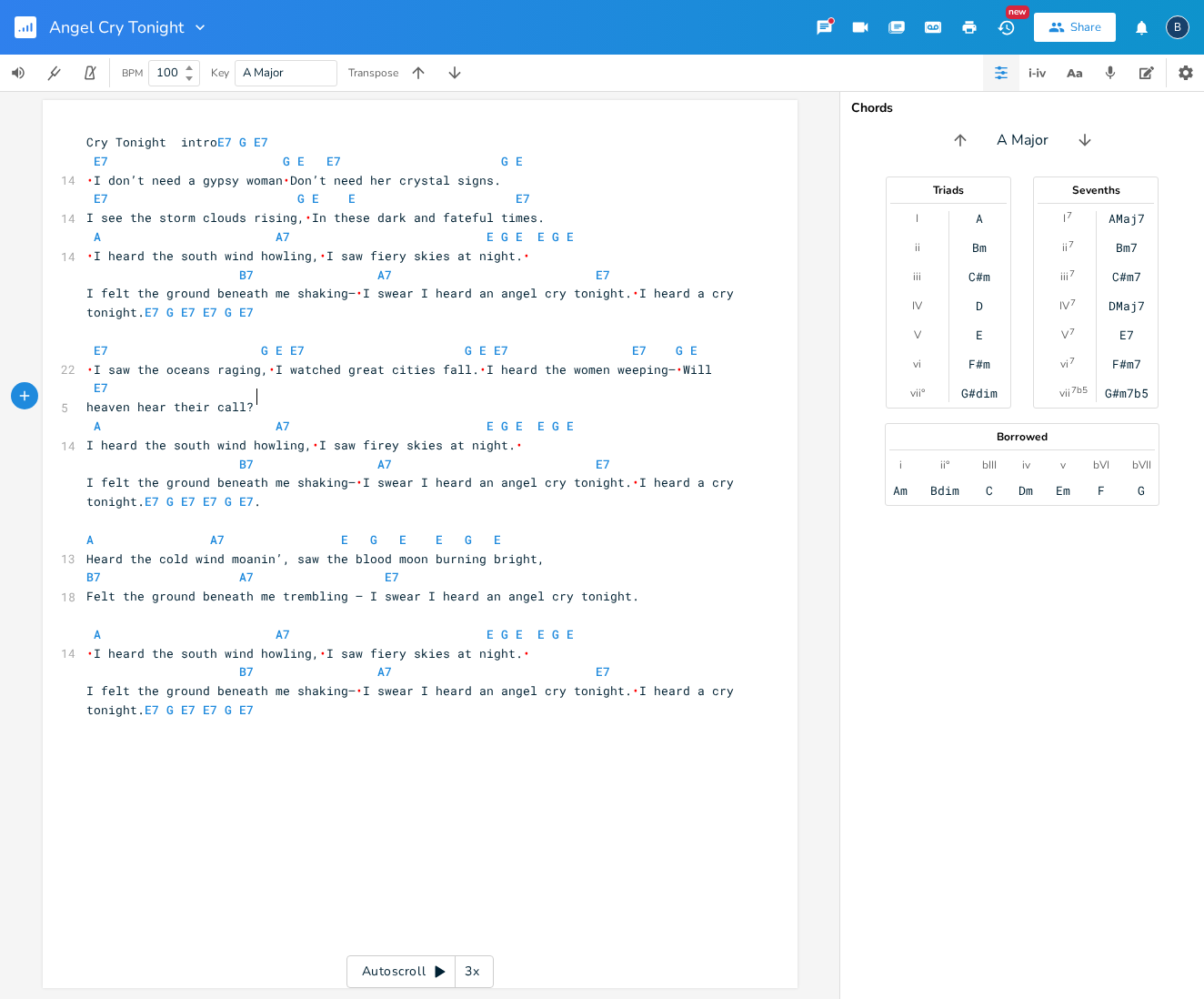
click at [700, 397] on pre "heaven hear their call?" at bounding box center [410, 407] width 656 height 19
click at [92, 533] on span "A A7 E G E E G E" at bounding box center [300, 541] width 429 height 16
type textarea "E"
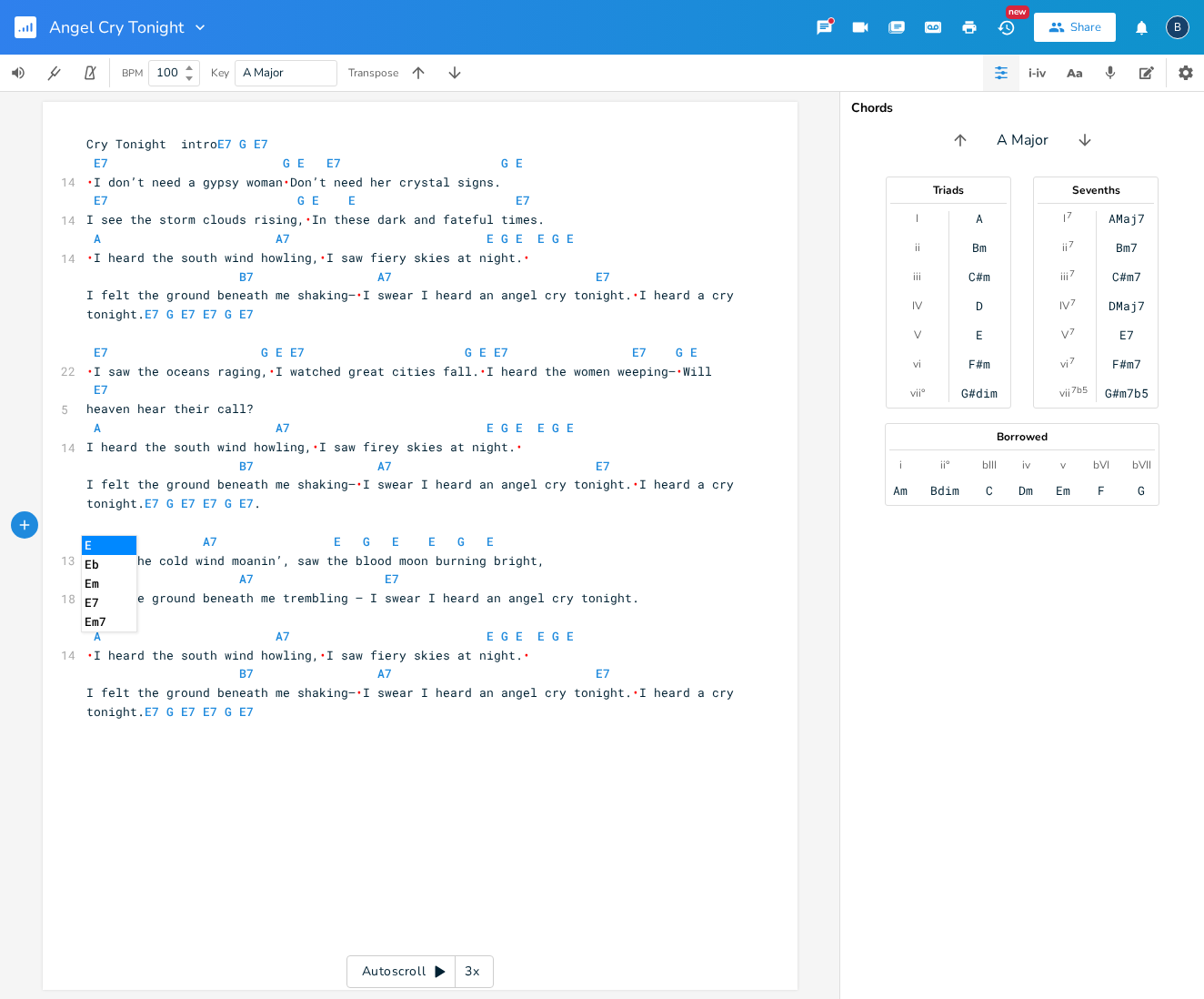
type textarea "E"
click at [218, 533] on span "E A7 E G E E G E" at bounding box center [300, 541] width 429 height 16
type textarea "G E E7"
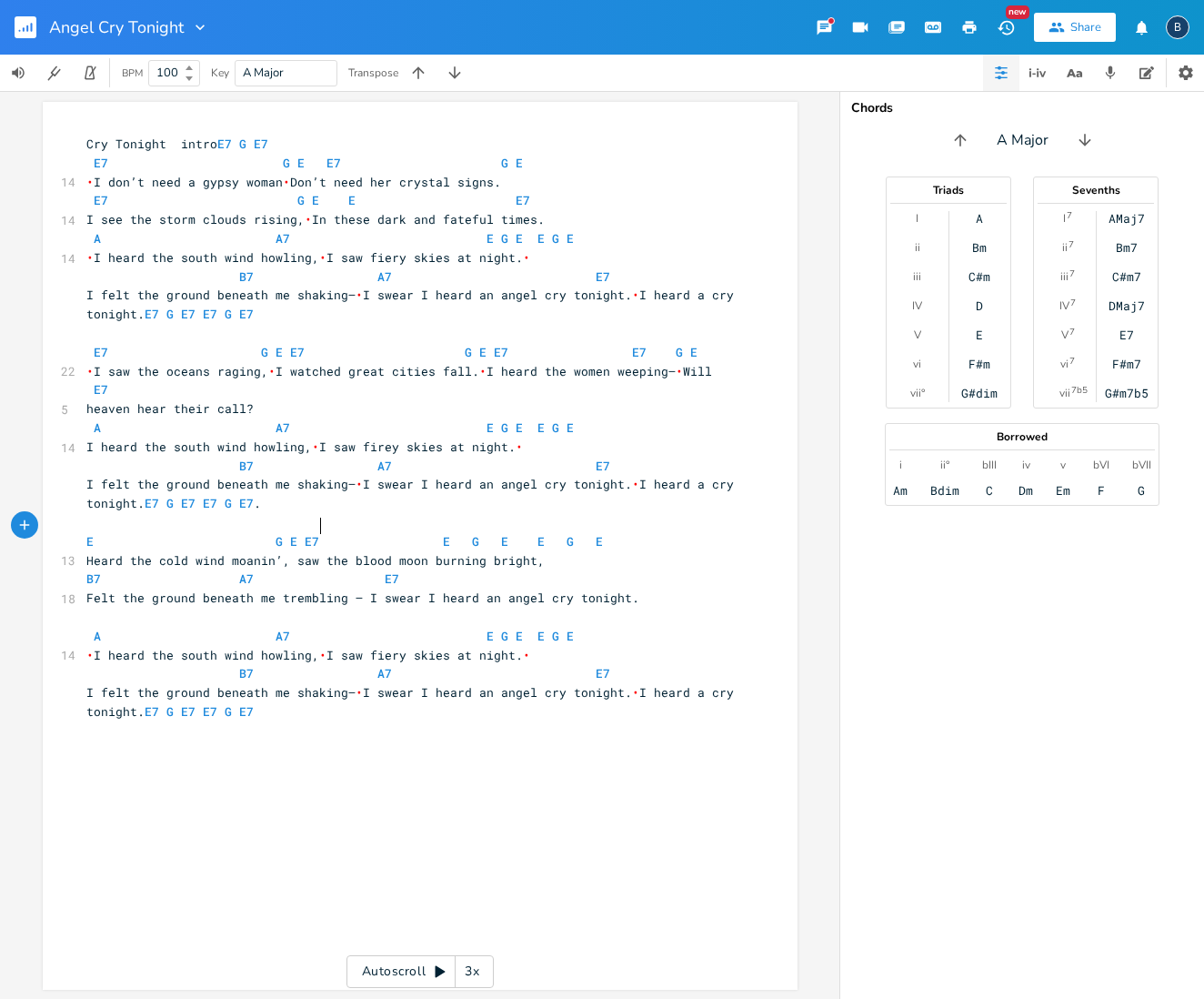
scroll to position [0, 1]
click at [101, 570] on span "B7 A7 E7" at bounding box center [250, 579] width 328 height 16
type textarea "E7"
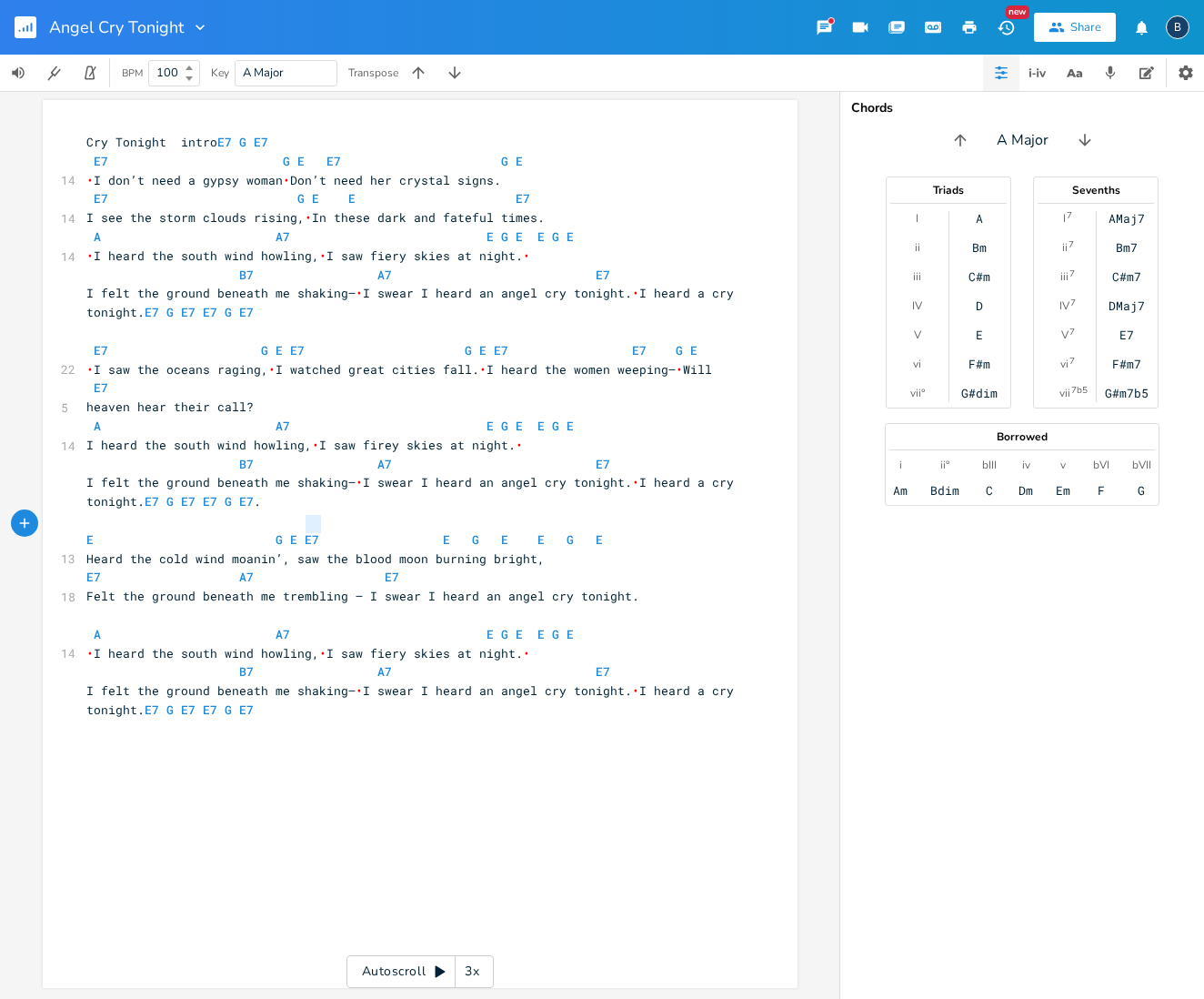
type textarea "G E E7"
drag, startPoint x: 310, startPoint y: 524, endPoint x: 262, endPoint y: 521, distance: 48.1
click at [262, 531] on span "E G E E7 E G E E G E" at bounding box center [352, 539] width 531 height 16
type textarea "A7"
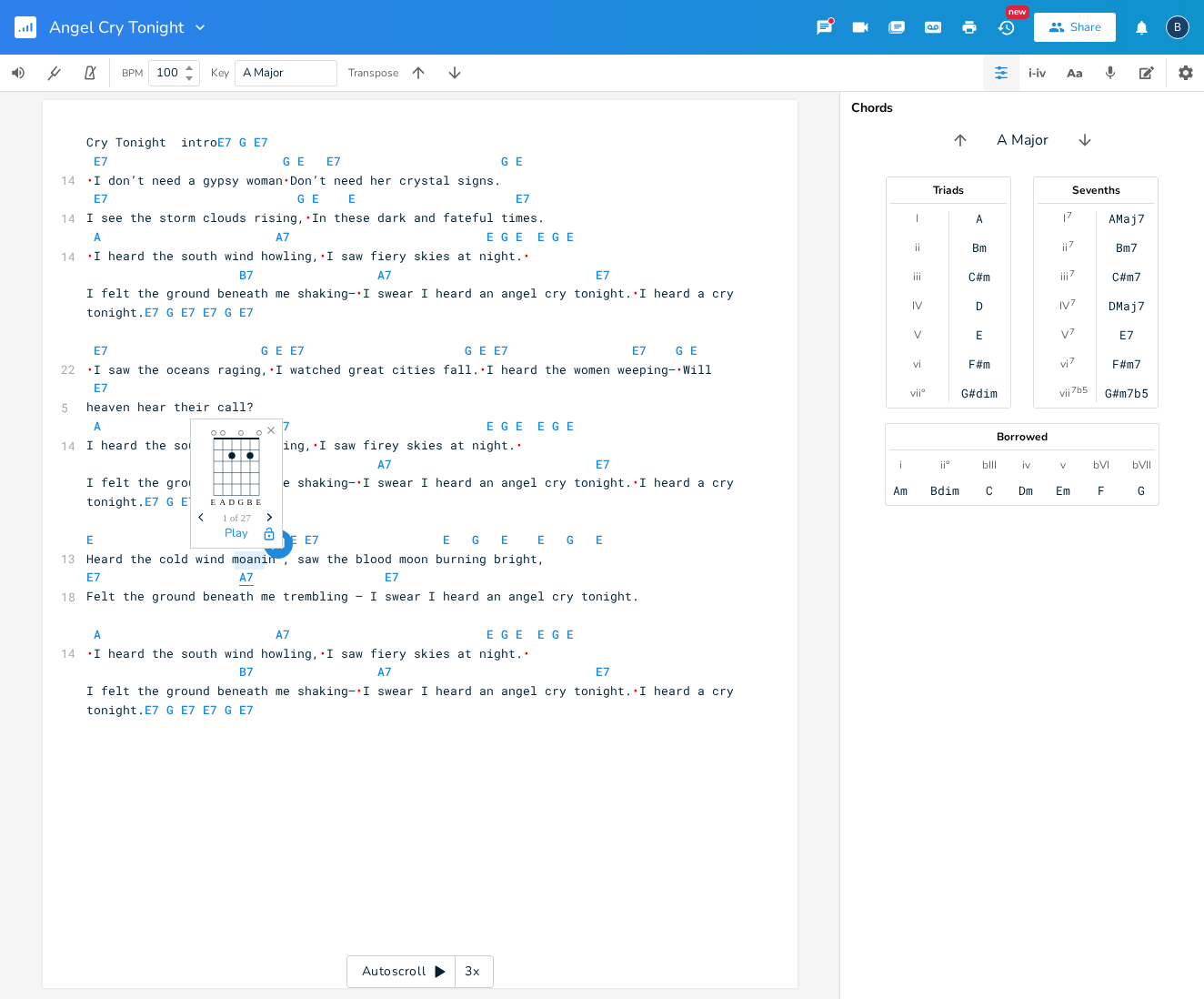
drag, startPoint x: 255, startPoint y: 561, endPoint x: 231, endPoint y: 559, distance: 24.1
click at [231, 569] on span "E7 A7 E7" at bounding box center [250, 577] width 328 height 16
click at [607, 568] on pre "E7 G E E7 E7" at bounding box center [410, 577] width 656 height 19
click at [416, 569] on span "E7 G E E7 E7" at bounding box center [260, 577] width 349 height 16
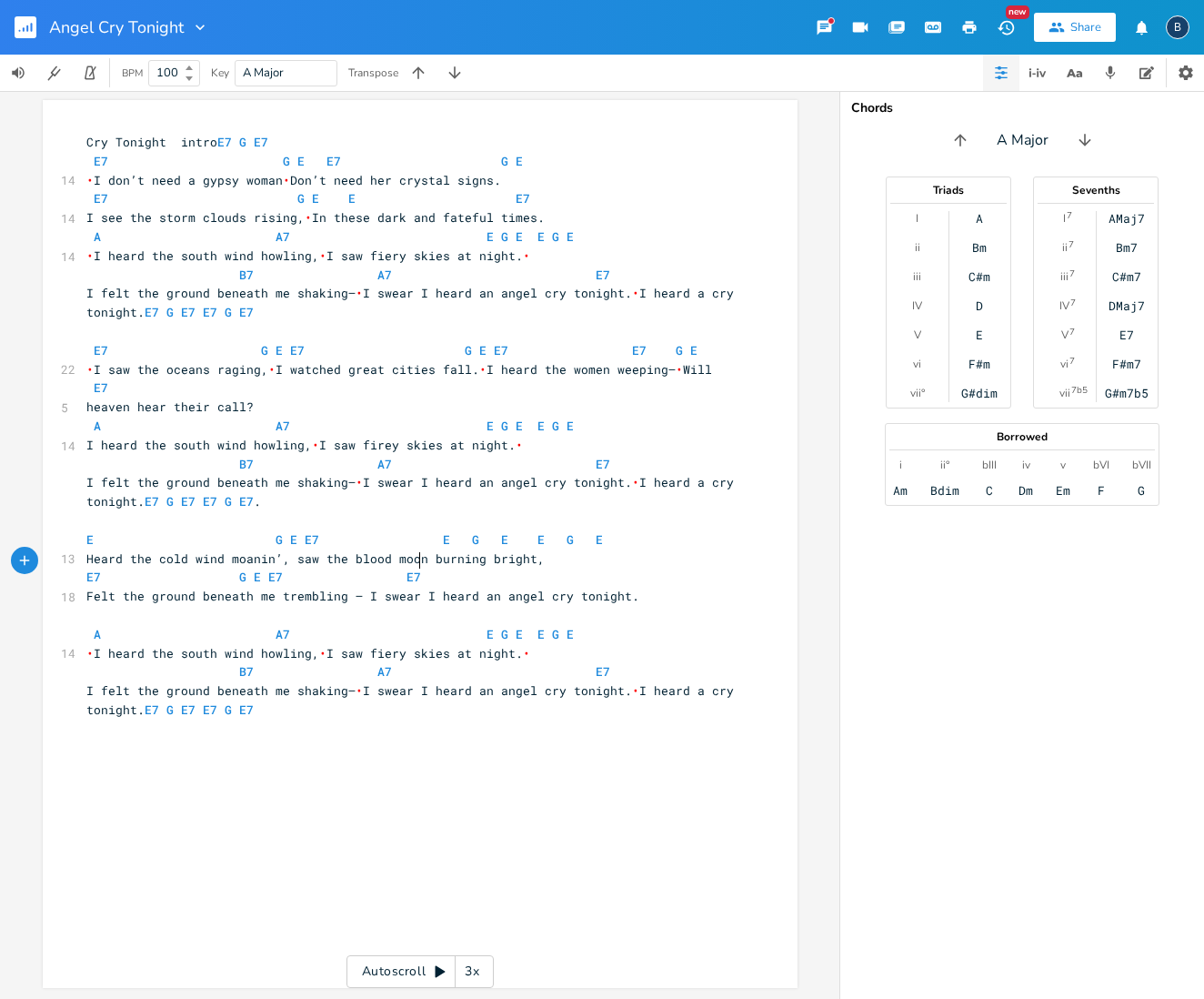
scroll to position [0, 0]
click at [410, 588] on span "Felt the ground beneath me trembling — I swear I heard an angel cry tonight." at bounding box center [363, 596] width 553 height 16
click at [373, 569] on span "E7 G E E7" at bounding box center [243, 577] width 313 height 16
type textarea "E7"
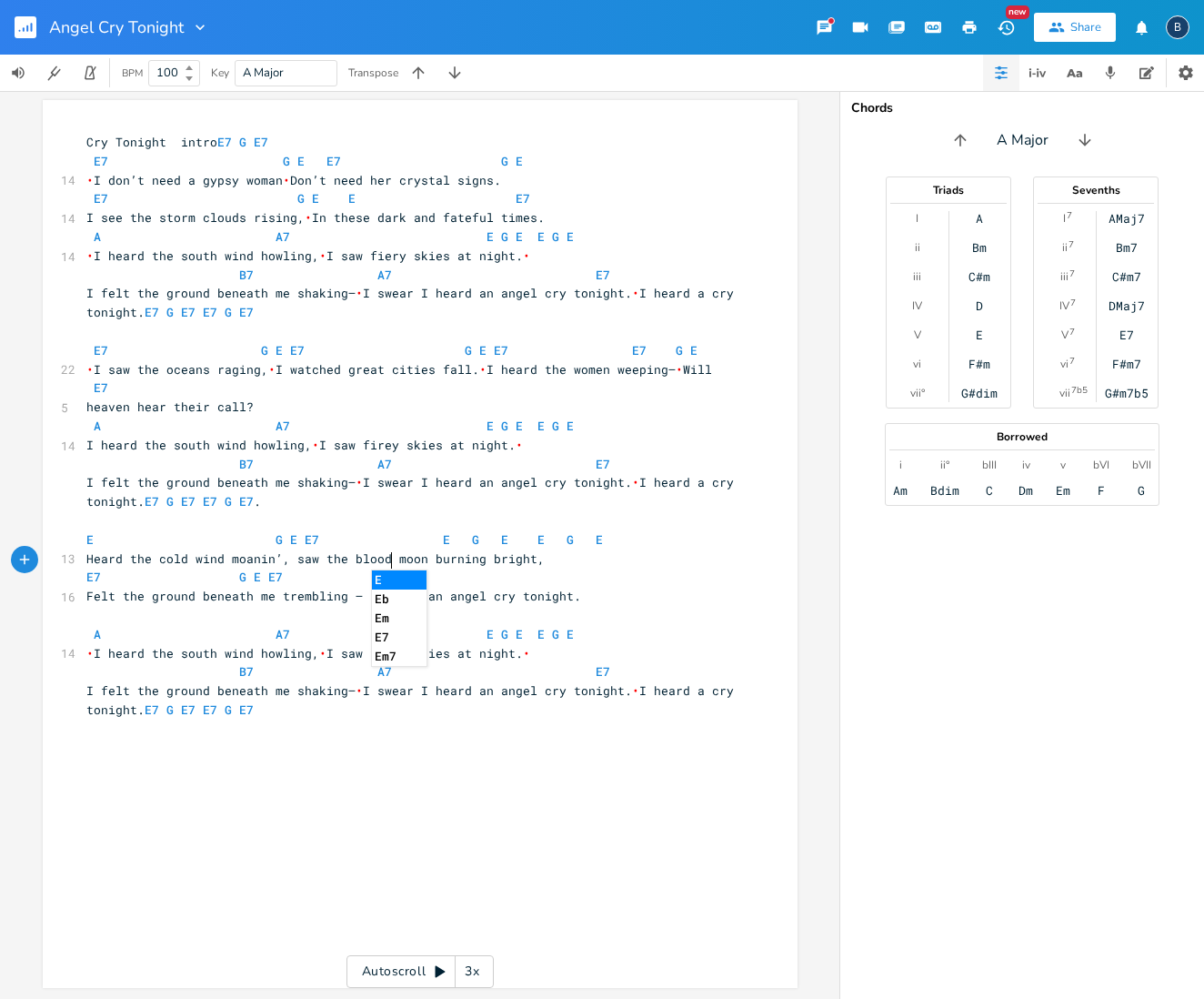
scroll to position [0, 12]
click at [627, 587] on pre "Felt the ground beneath me trembling — I heard an angel cry tonight." at bounding box center [410, 596] width 656 height 19
click at [336, 588] on span "Felt the ground beneath me trembling — I heard an angel cry tonight." at bounding box center [333, 596] width 494 height 16
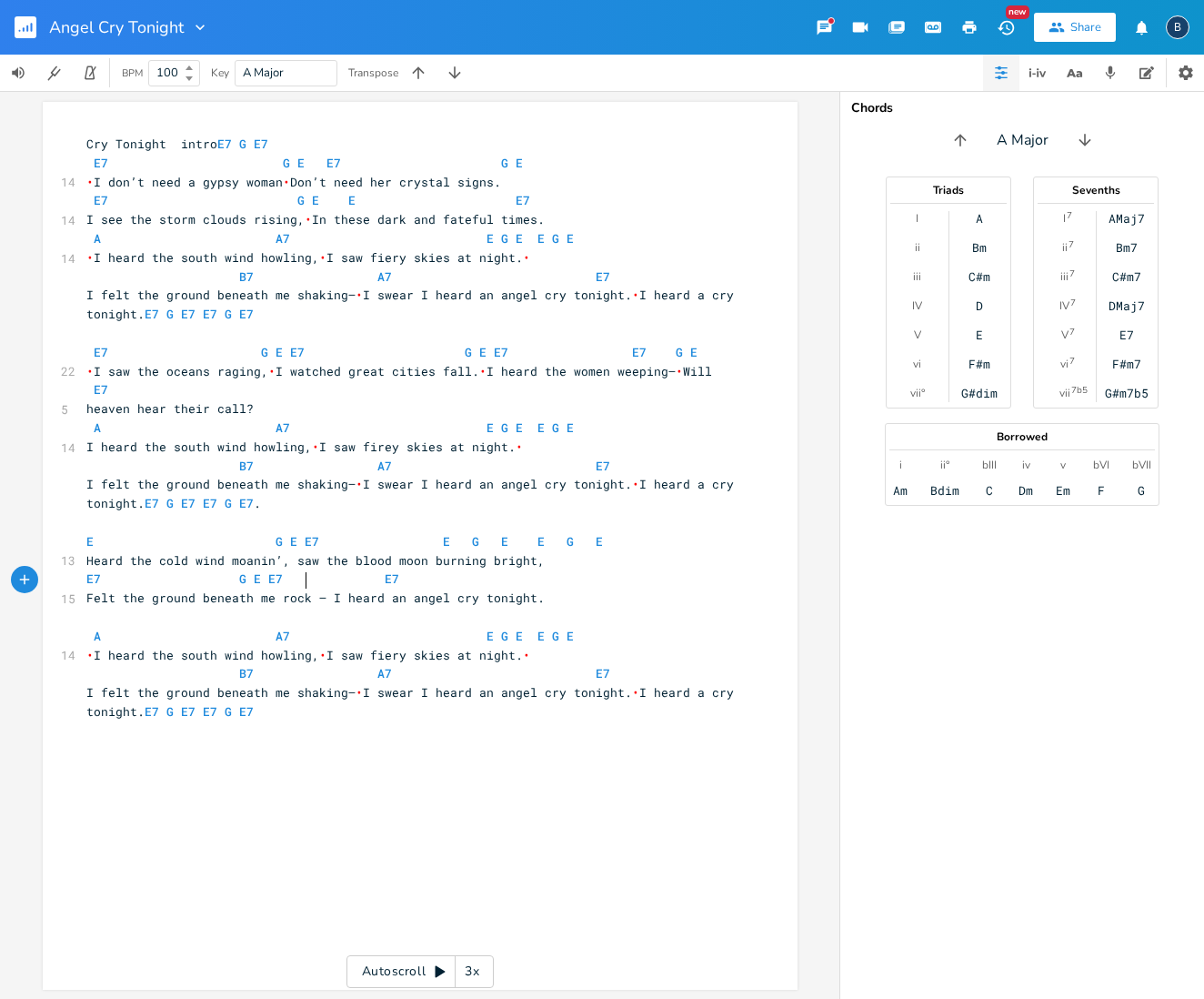
type textarea "rock"
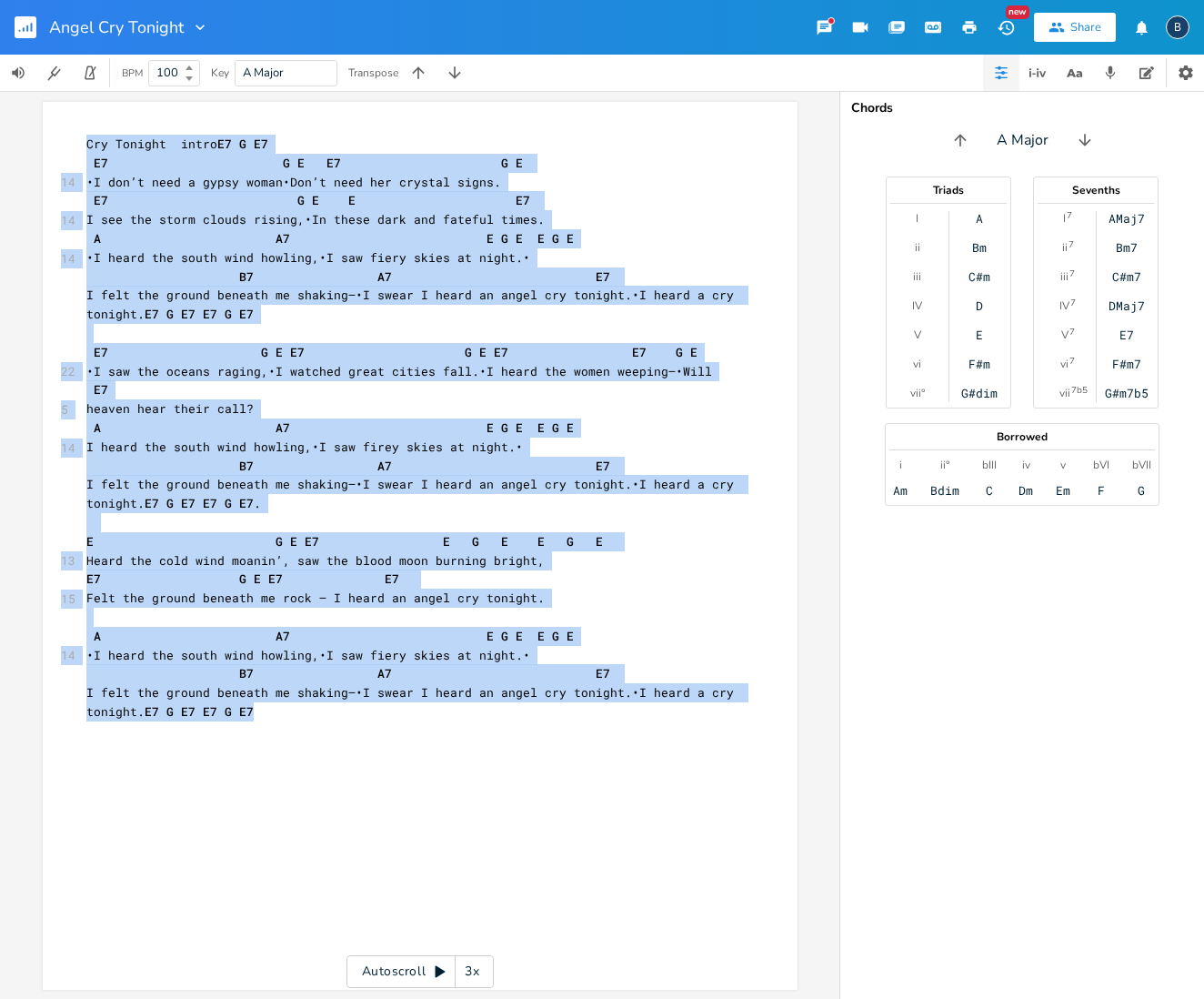
drag, startPoint x: 83, startPoint y: 123, endPoint x: 298, endPoint y: 763, distance: 675.1
click at [315, 776] on div "rock x Cry Tonight intro E7 G E7 E7 G E E7 G E 14 • I don’t need a gypsy woman …" at bounding box center [420, 546] width 755 height 888
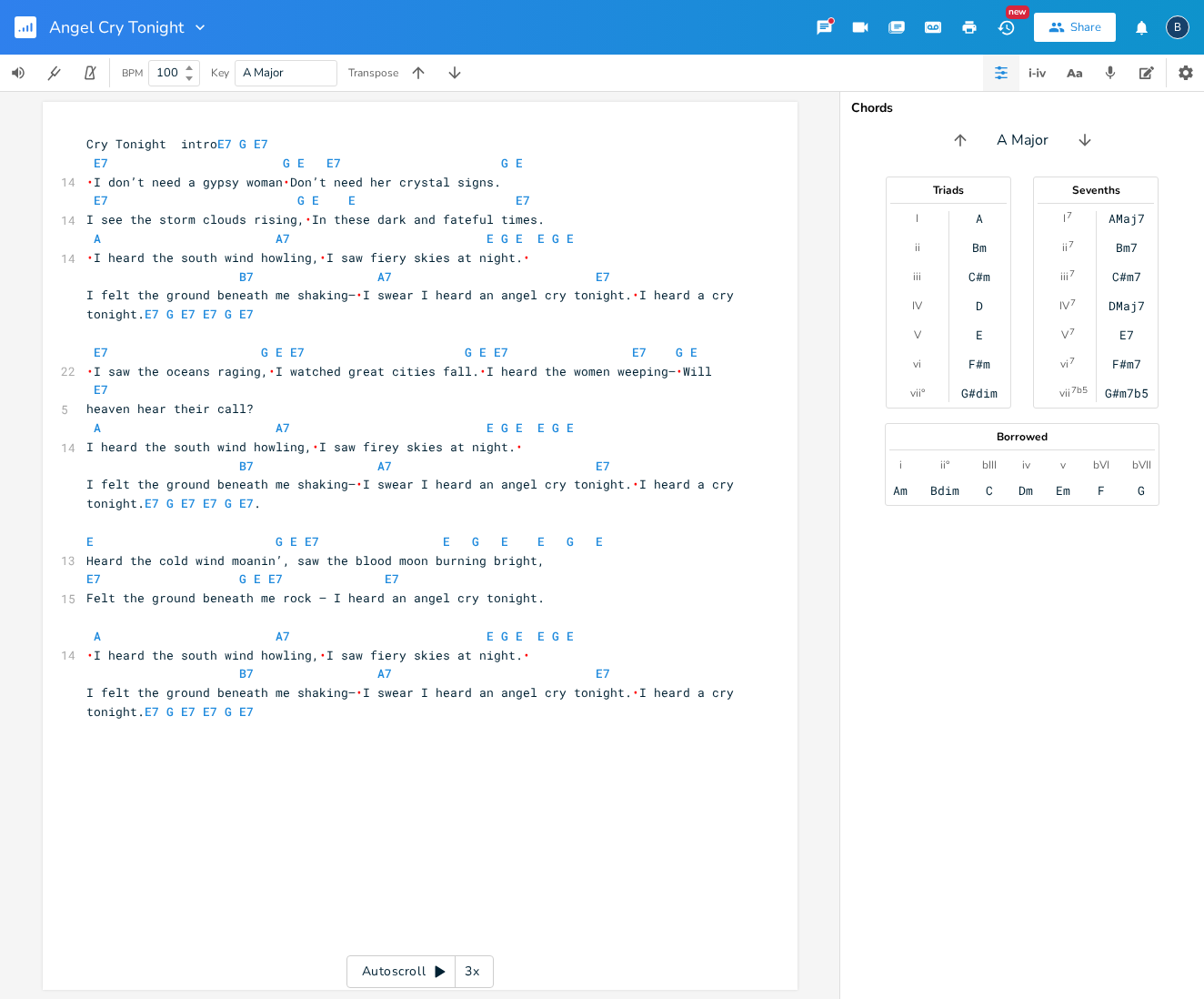
click at [287, 700] on div "x Cry Tonight intro E7 G E7 E7 G E E7 G E 14 • I don’t need a gypsy woman • Don…" at bounding box center [410, 428] width 656 height 594
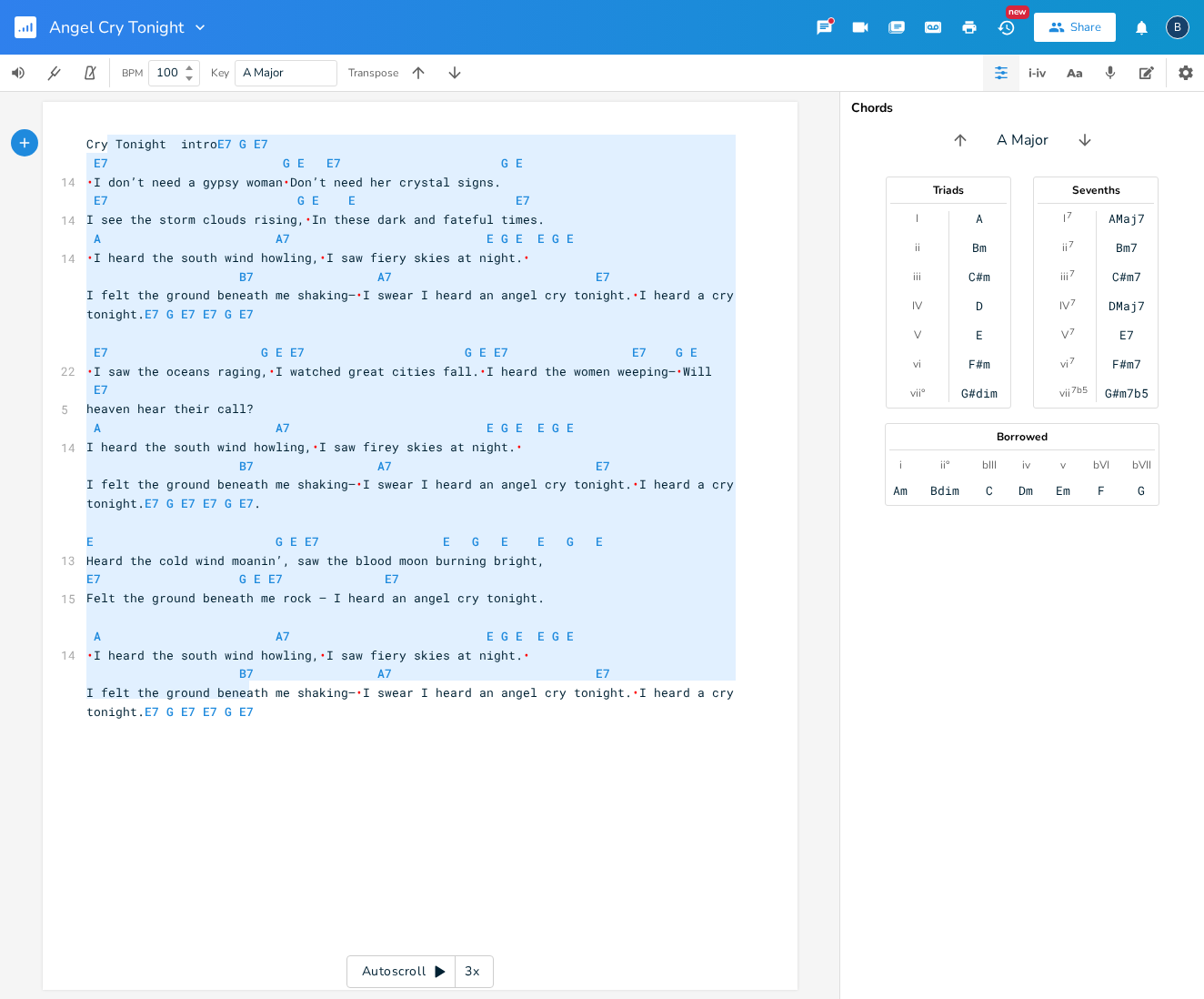
type textarea "Lor Ipsumdo sitam C0 A E6 S4 D E T0 I U L etd’m aliq e admin venia  Qui’n exer …"
drag, startPoint x: 283, startPoint y: 711, endPoint x: 91, endPoint y: 123, distance: 618.6
click at [91, 123] on div "x Cry Tonight intro E7 G E7 E7 G E E7 G E 14 • I don’t need a gypsy woman • Don…" at bounding box center [420, 546] width 755 height 888
click at [110, 127] on div "x Cry Tonight intro E7 G E7 E7 G E E7 G E 14 • I don’t need a gypsy woman • Don…" at bounding box center [420, 544] width 755 height 888
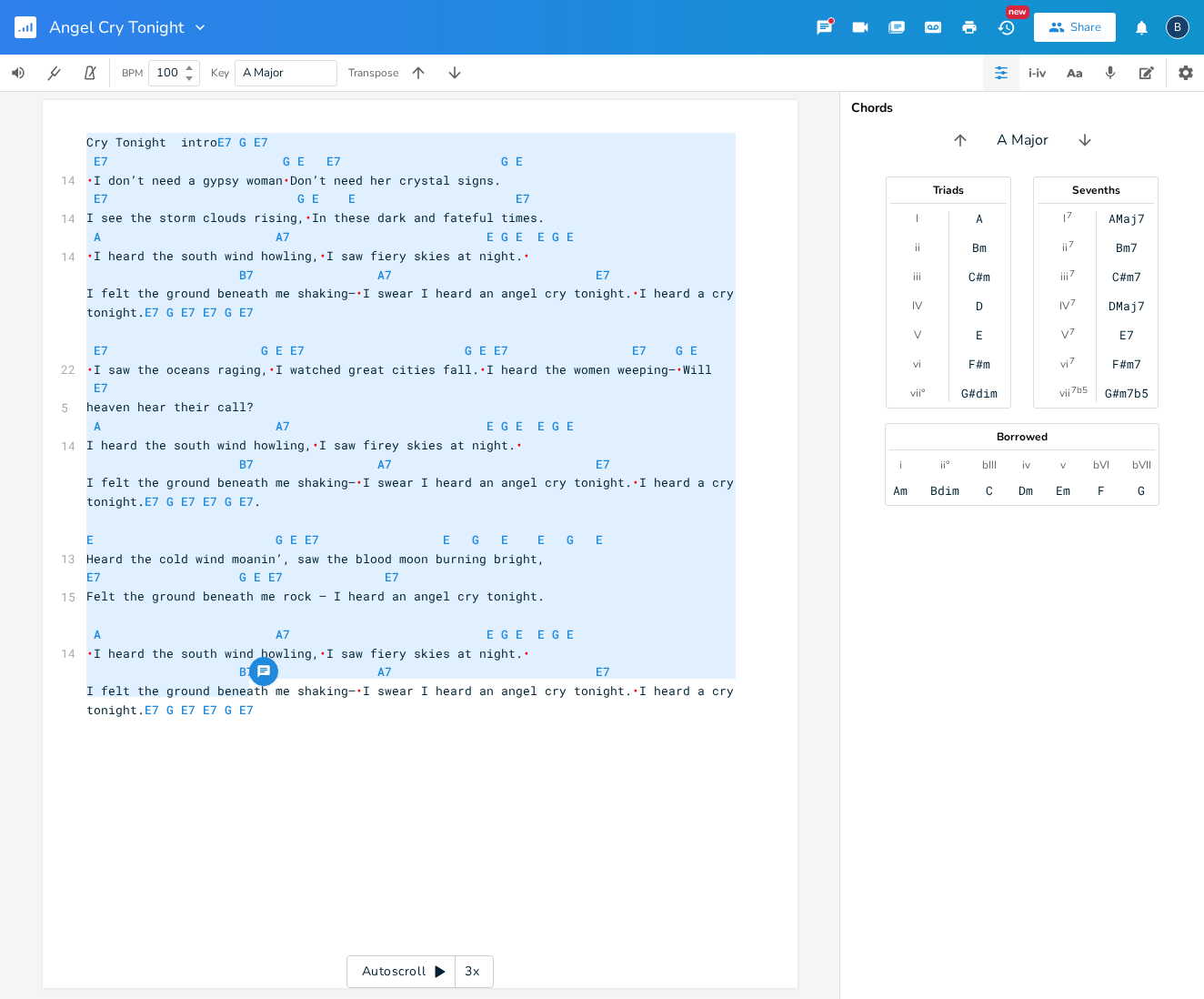
click at [97, 127] on div "x Cry Tonight intro E7 G E7 E7 G E E7 G E 14 • I don’t need a gypsy woman • Don…" at bounding box center [420, 544] width 755 height 888
click at [91, 138] on span "Cry Tonight intro E7 G E7" at bounding box center [177, 142] width 182 height 16
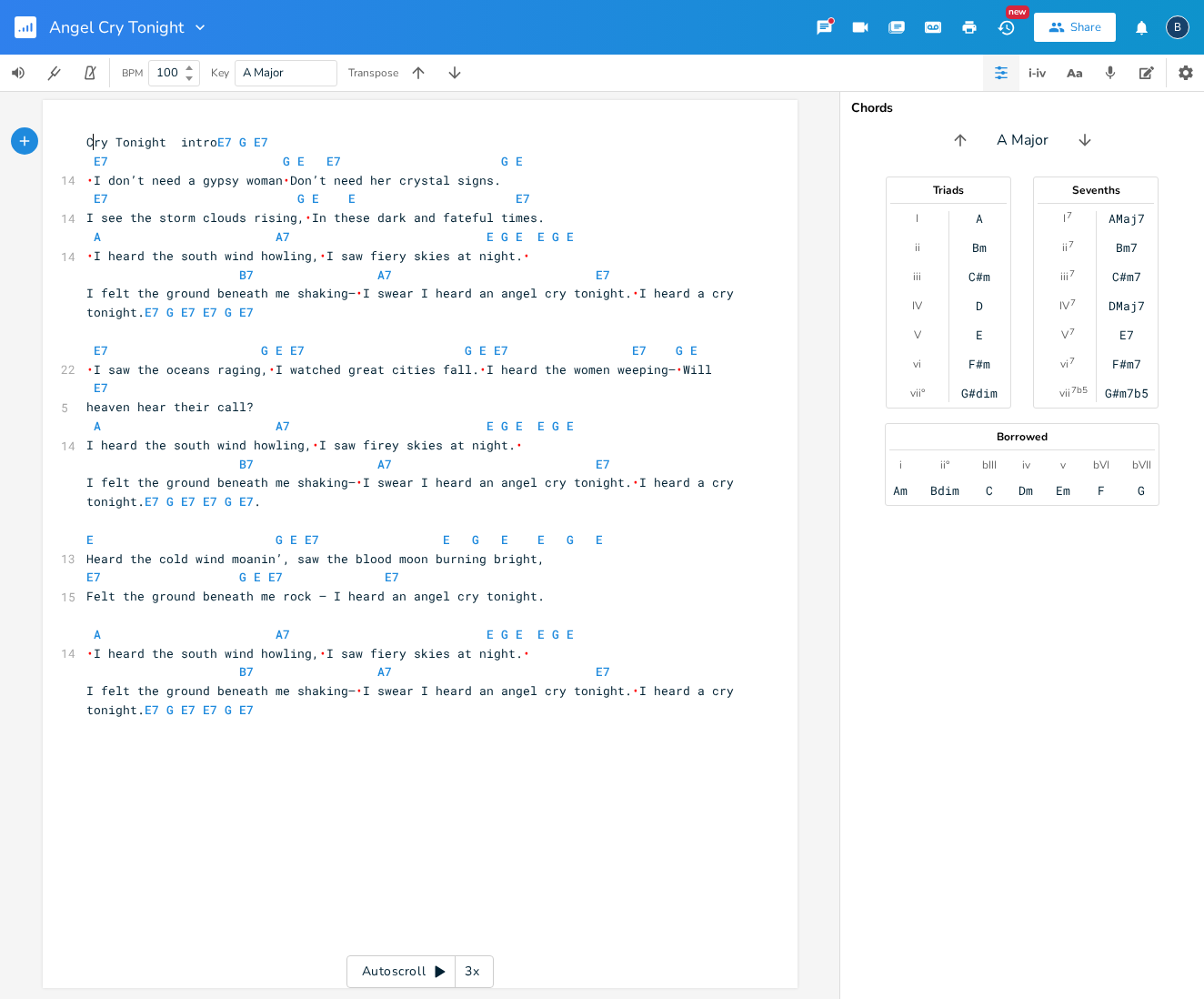
click at [88, 140] on span "Cry Tonight intro E7 G E7" at bounding box center [177, 142] width 182 height 16
type textarea "Angel"
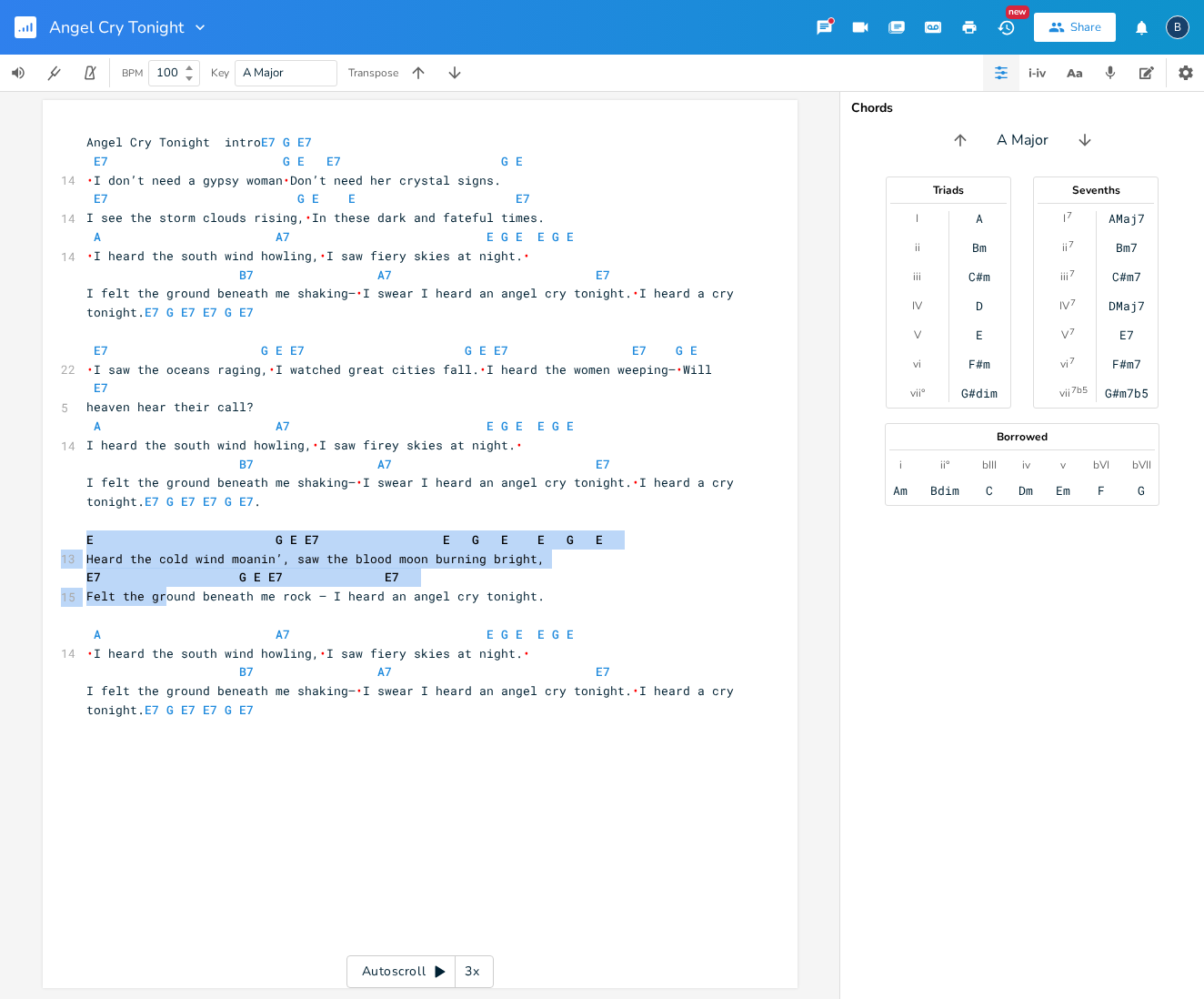
drag, startPoint x: 72, startPoint y: 516, endPoint x: 140, endPoint y: 567, distance: 85.0
click at [140, 567] on div "x Angel Cry Tonight intro E7 G E7 E7 G E E7 G E 14 • I don’t need a gypsy woman…" at bounding box center [420, 544] width 755 height 888
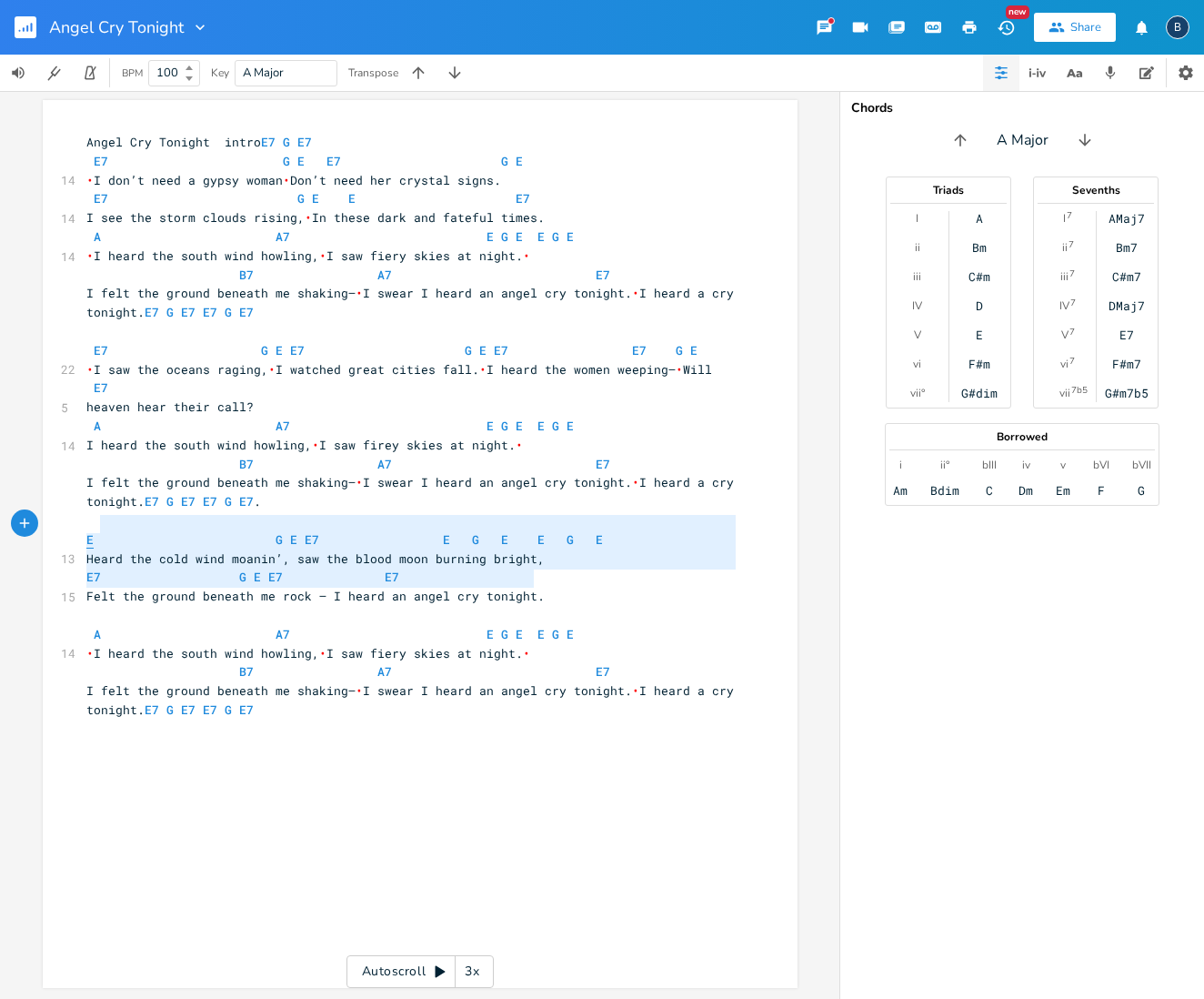
type textarea "E G E E7 E G E E G E Heard the cold wind moanin’, saw the blood moon burning br…"
drag, startPoint x: 530, startPoint y: 587, endPoint x: 79, endPoint y: 528, distance: 454.8
click at [82, 528] on div "Angel Cry Tonight intro E7 G E7 E7 G E E7 G E 14 • I don’t need a gypsy woman •…" at bounding box center [410, 426] width 656 height 587
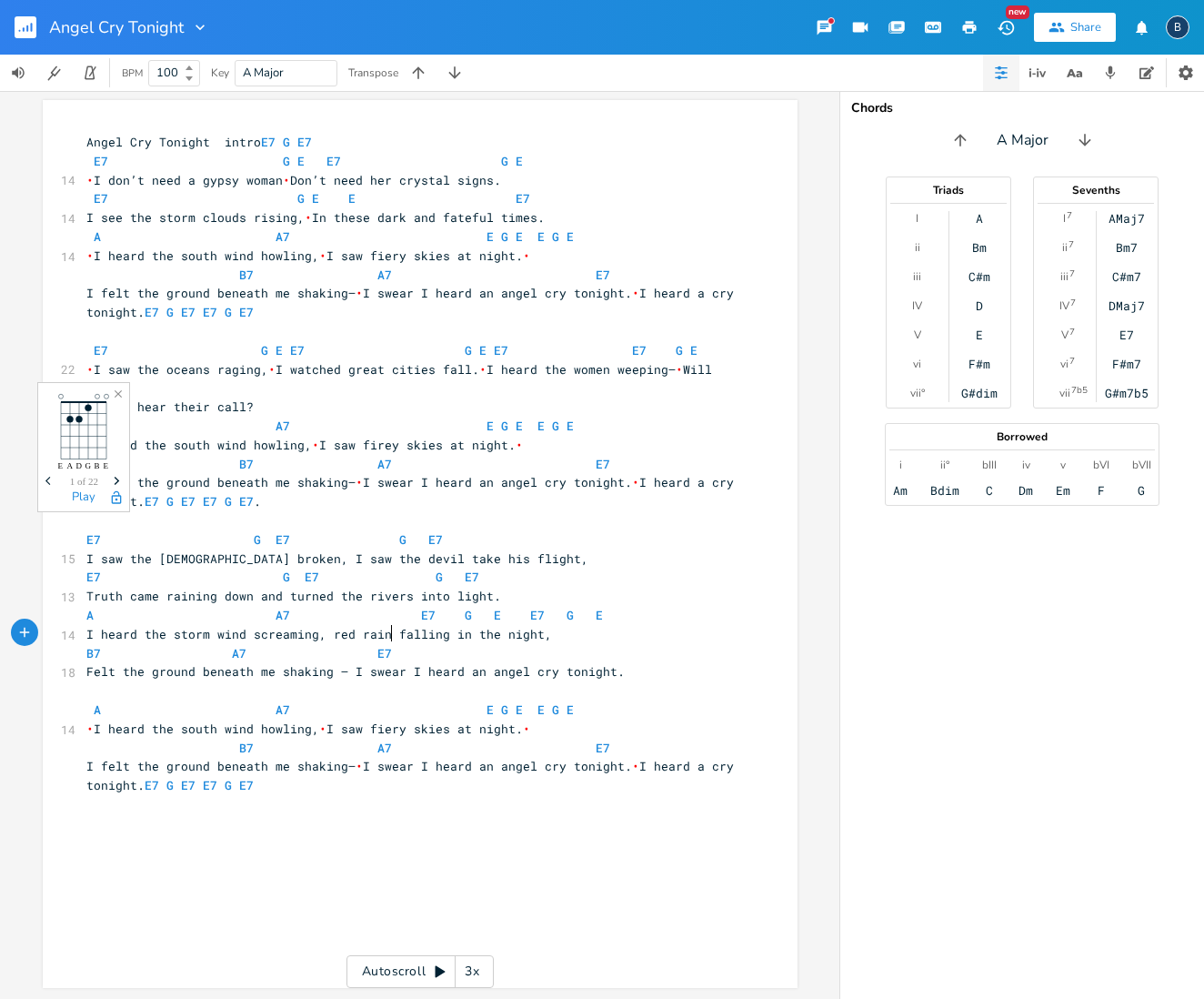
click at [387, 645] on span "B7 A7 E7" at bounding box center [246, 653] width 320 height 16
click at [571, 644] on pre "B7 A7" at bounding box center [410, 653] width 656 height 19
type textarea "E7"
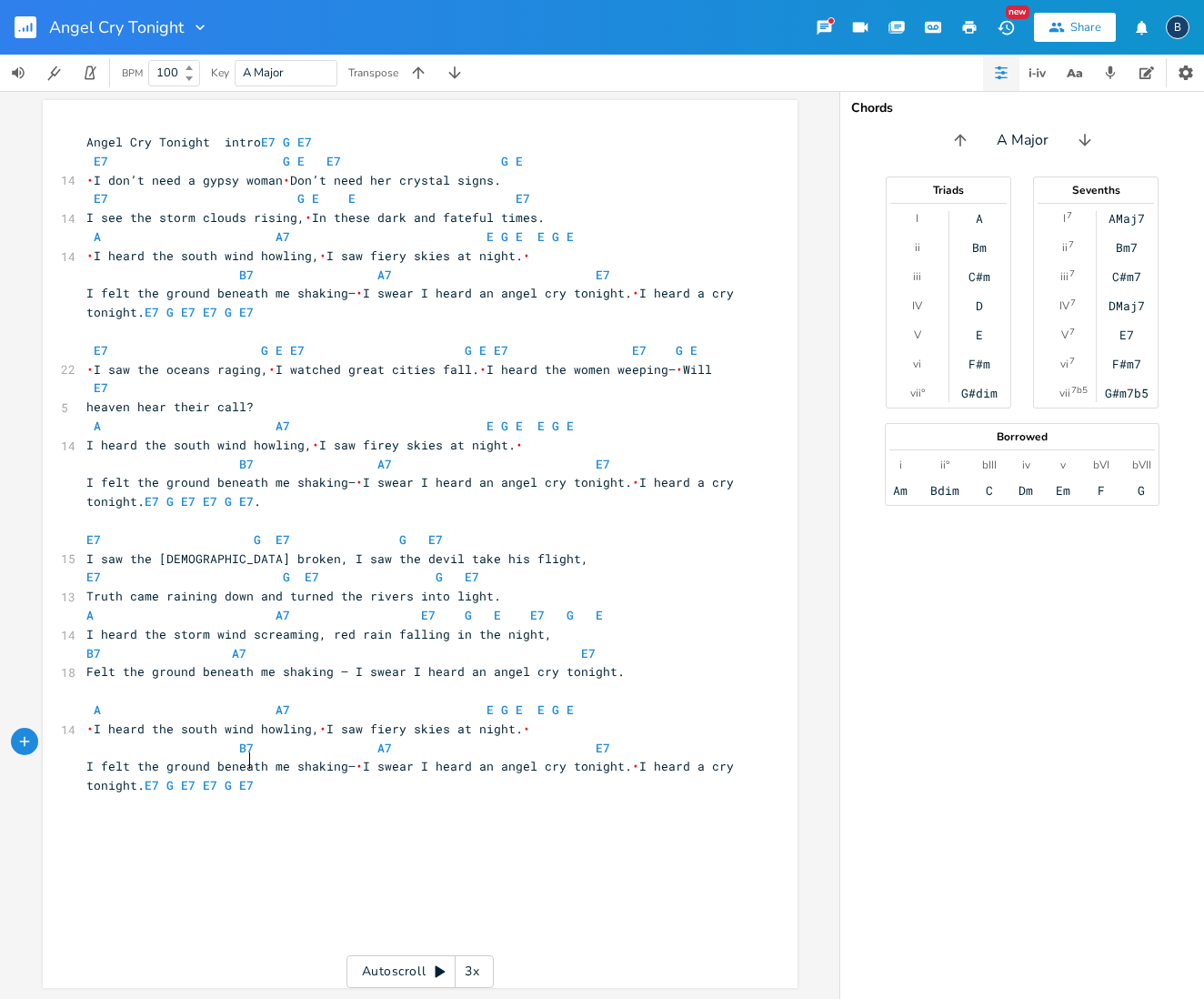
click at [426, 792] on div "x Angel Cry Tonight intro E7 G E7 E7 G E E7 G E 14 • I don’t need a gypsy woman…" at bounding box center [433, 561] width 702 height 864
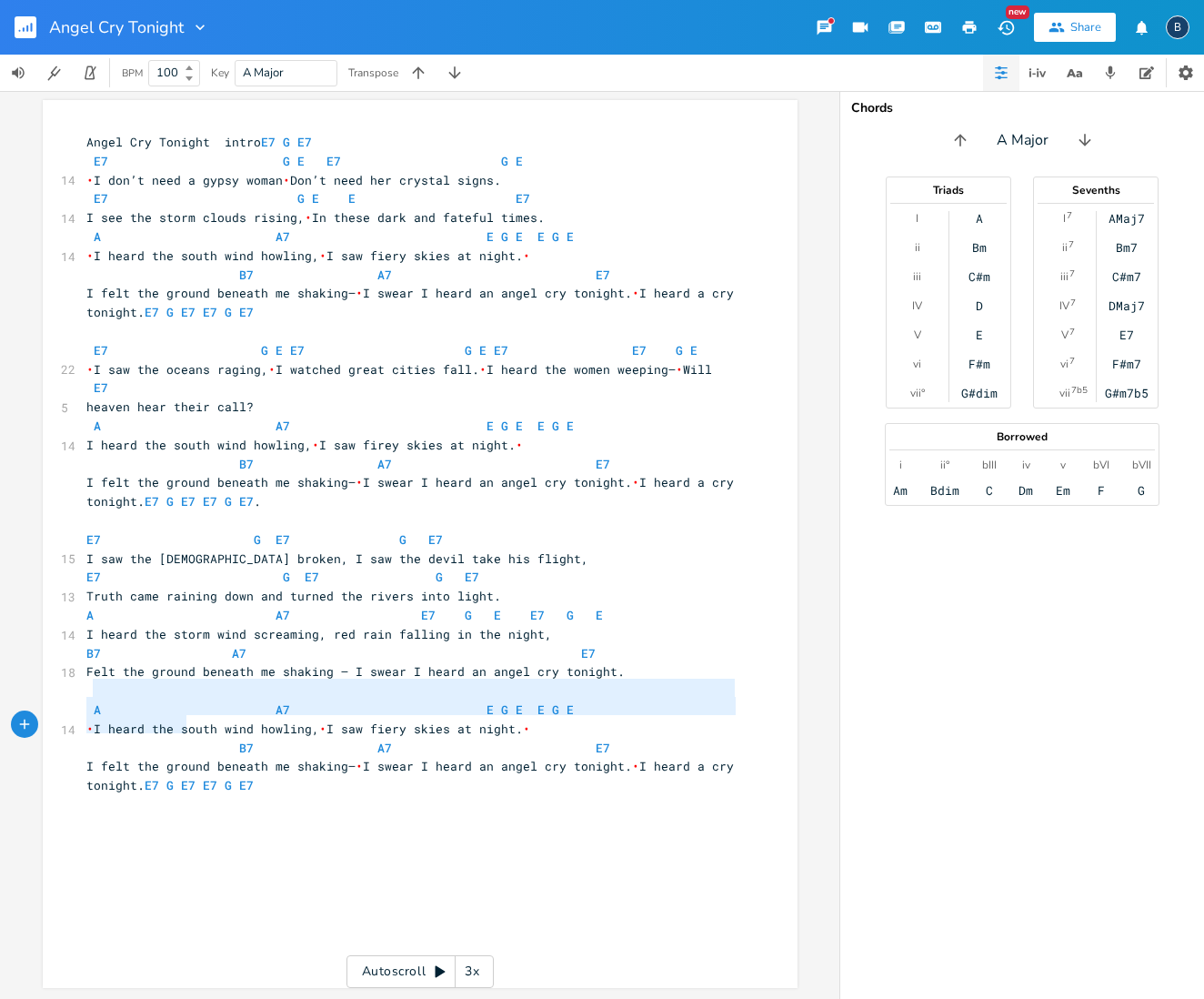
type textarea "A A7 E G E E G E I heard the south wind howling, I saw fiery skies at night. B7…"
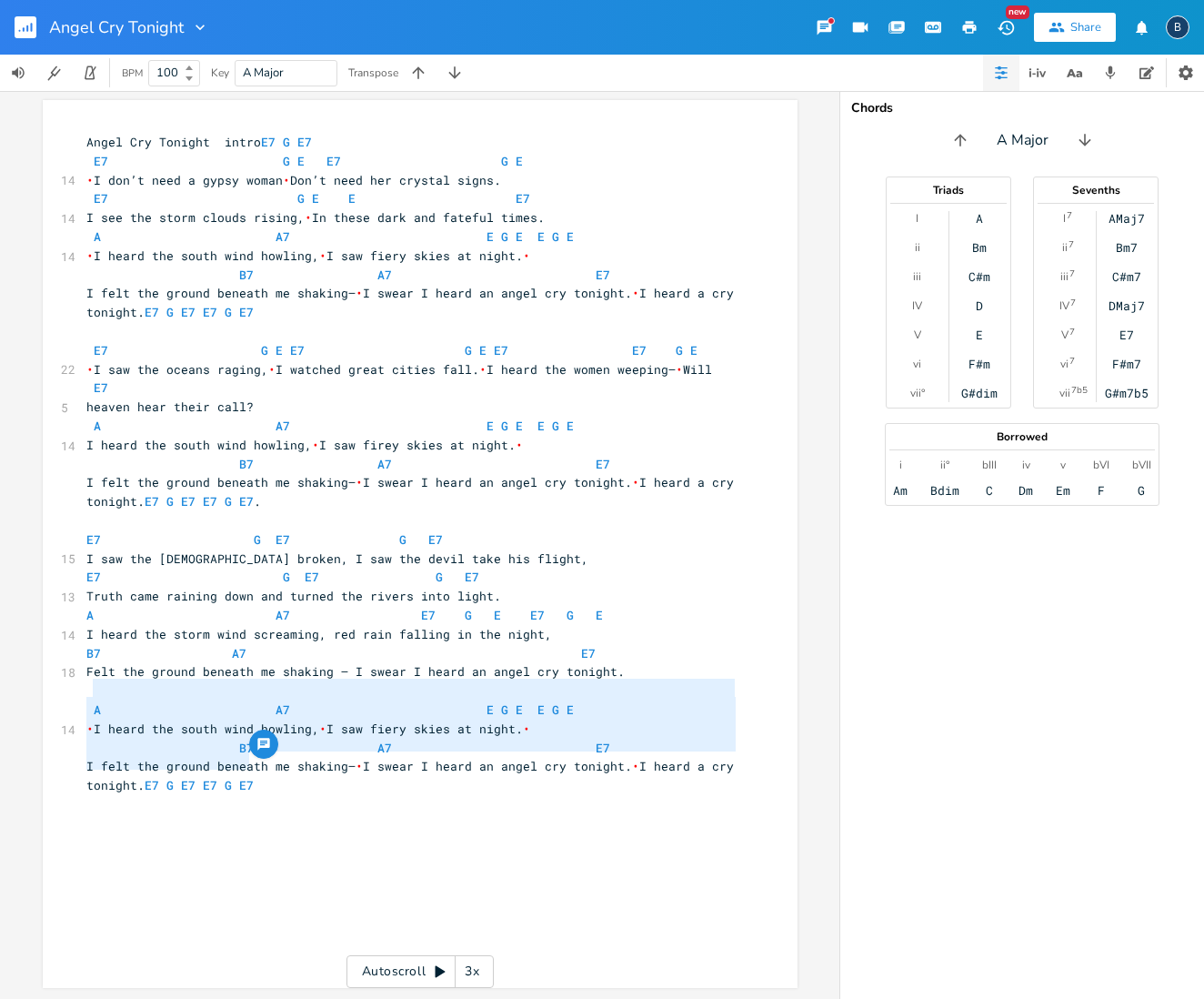
drag, startPoint x: 86, startPoint y: 679, endPoint x: 418, endPoint y: 790, distance: 350.1
click at [418, 790] on div "x Angel Cry Tonight intro E7 G E7 E7 G E E7 G E 14 • I don’t need a gypsy woman…" at bounding box center [433, 561] width 702 height 864
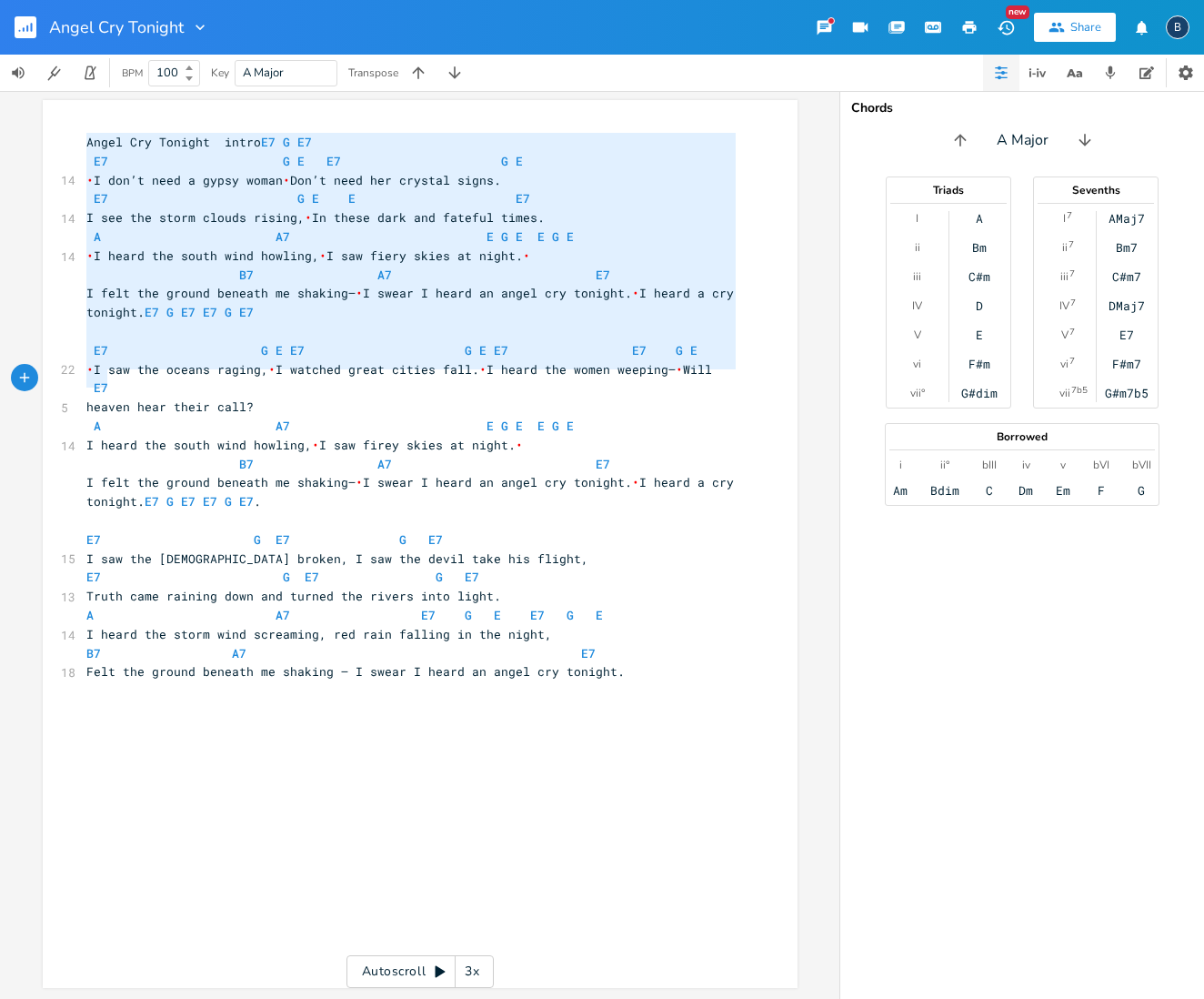
type textarea "Lorem Ips Dolorsi ametc A7 E S1 D2 E T I0 U L E dol’m aliq e admin venia  Qui’n…"
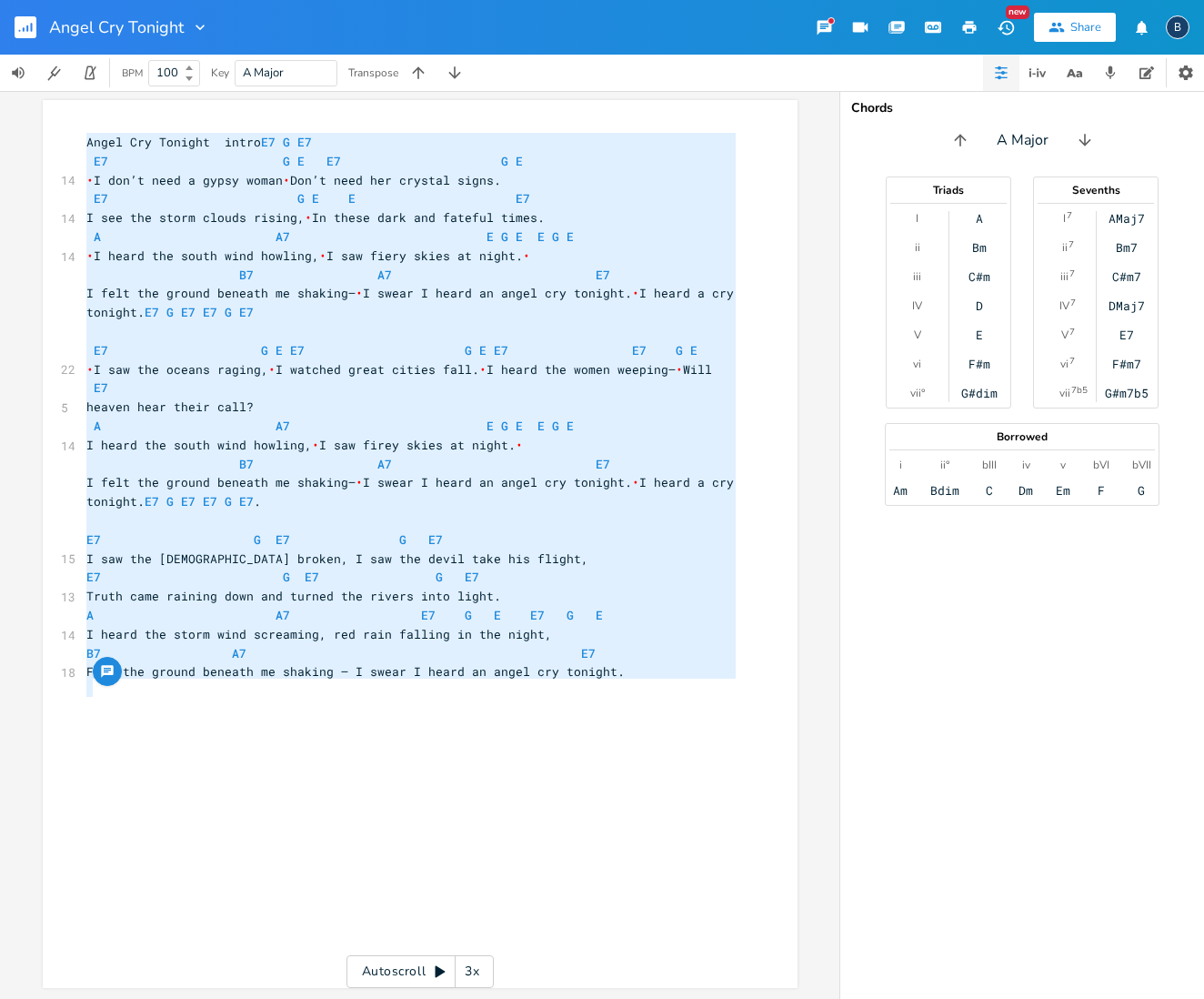
drag, startPoint x: 86, startPoint y: 131, endPoint x: 511, endPoint y: 710, distance: 718.2
click at [511, 710] on div "x Angel Cry Tonight intro E7 G E7 E7 G E E7 G E 14 • I don’t need a gypsy woman…" at bounding box center [433, 561] width 702 height 864
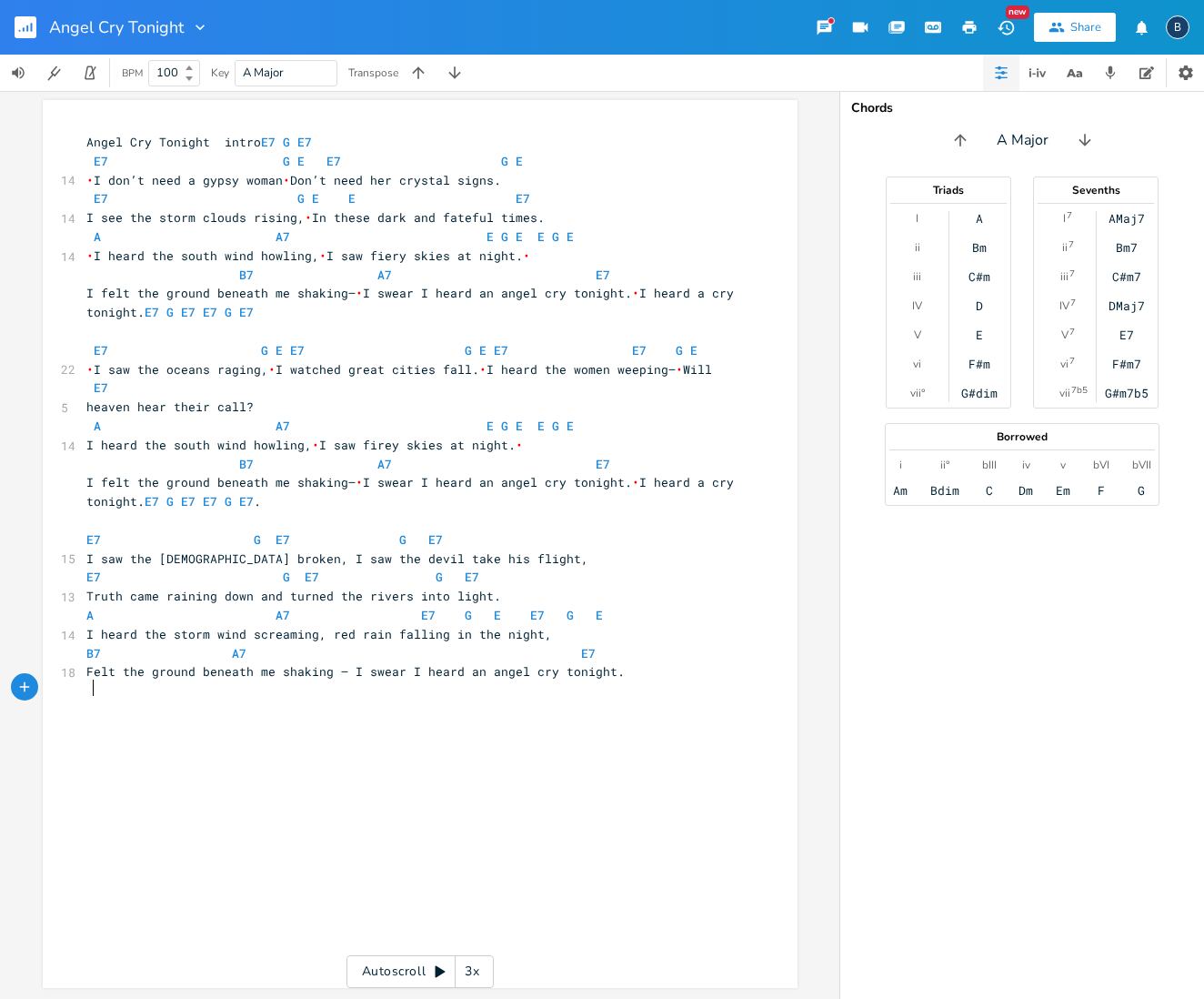
click at [764, 684] on div "x Angel Cry Tonight intro E7 G E7 E7 G E E7 G E 14 • I don’t need a gypsy woman…" at bounding box center [433, 426] width 702 height 594
click at [24, 27] on rect "button" at bounding box center [26, 27] width 22 height 22
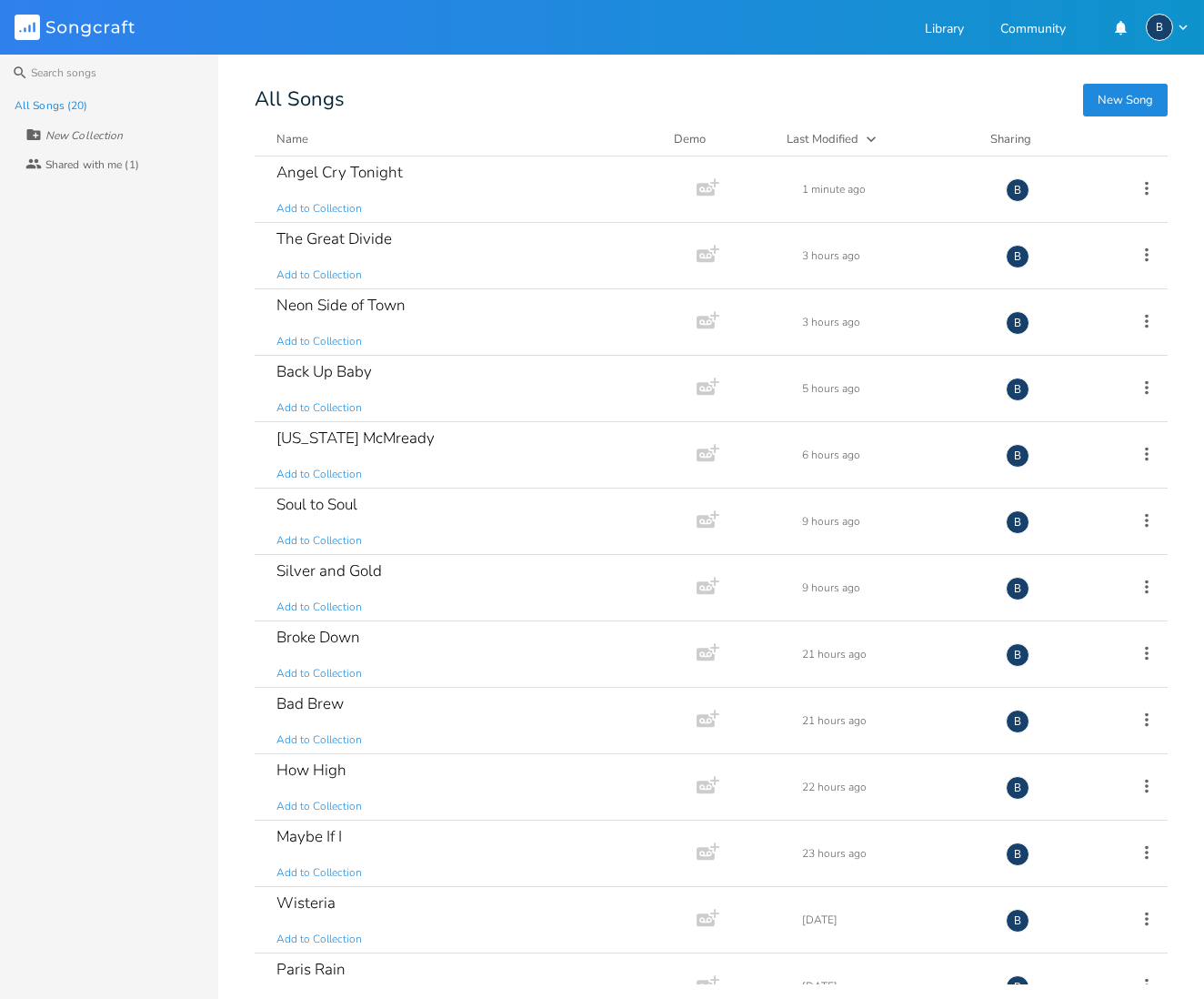
scroll to position [0, 1]
